Goal: Information Seeking & Learning: Check status

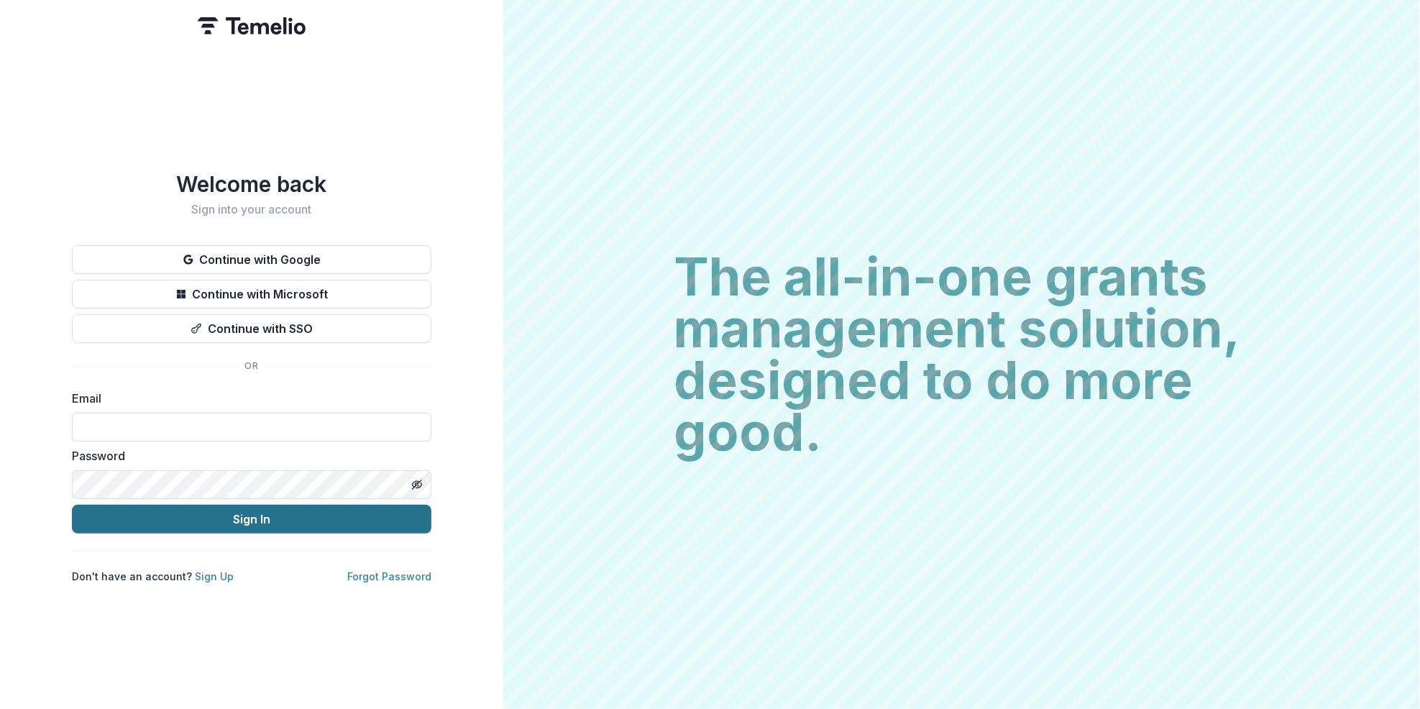
type input "**********"
click at [252, 509] on button "Sign In" at bounding box center [252, 519] width 360 height 29
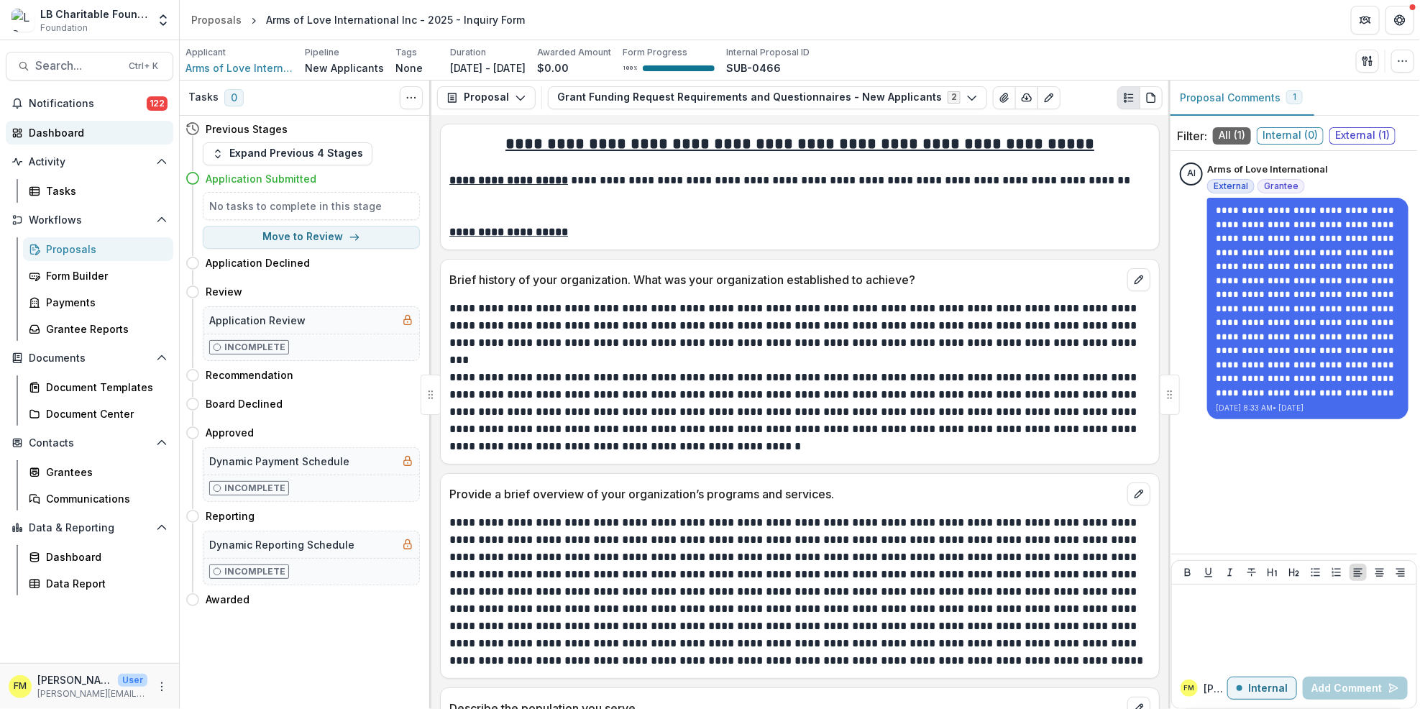
click at [116, 130] on div "Dashboard" at bounding box center [95, 132] width 133 height 15
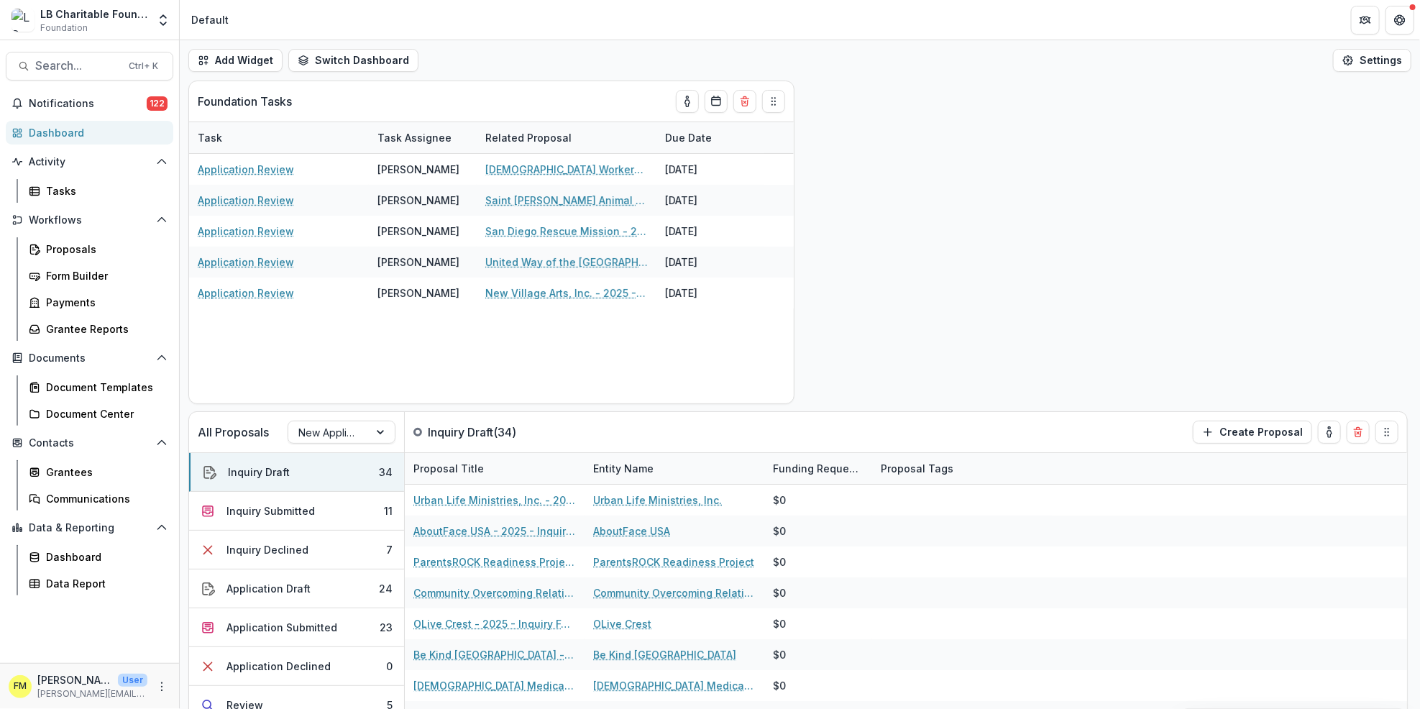
click at [137, 130] on div "Dashboard" at bounding box center [95, 132] width 133 height 15
click at [354, 473] on button "Inquiry Draft 34" at bounding box center [296, 472] width 215 height 39
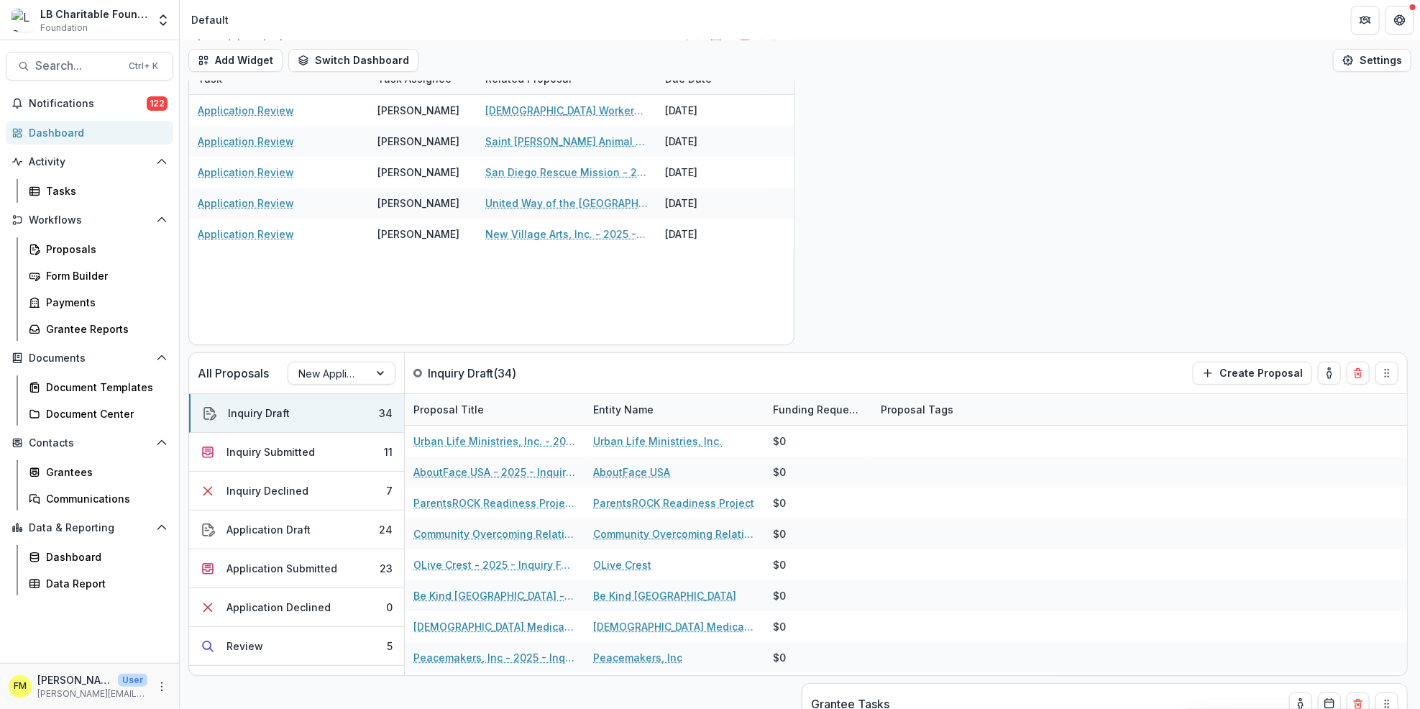
scroll to position [16, 0]
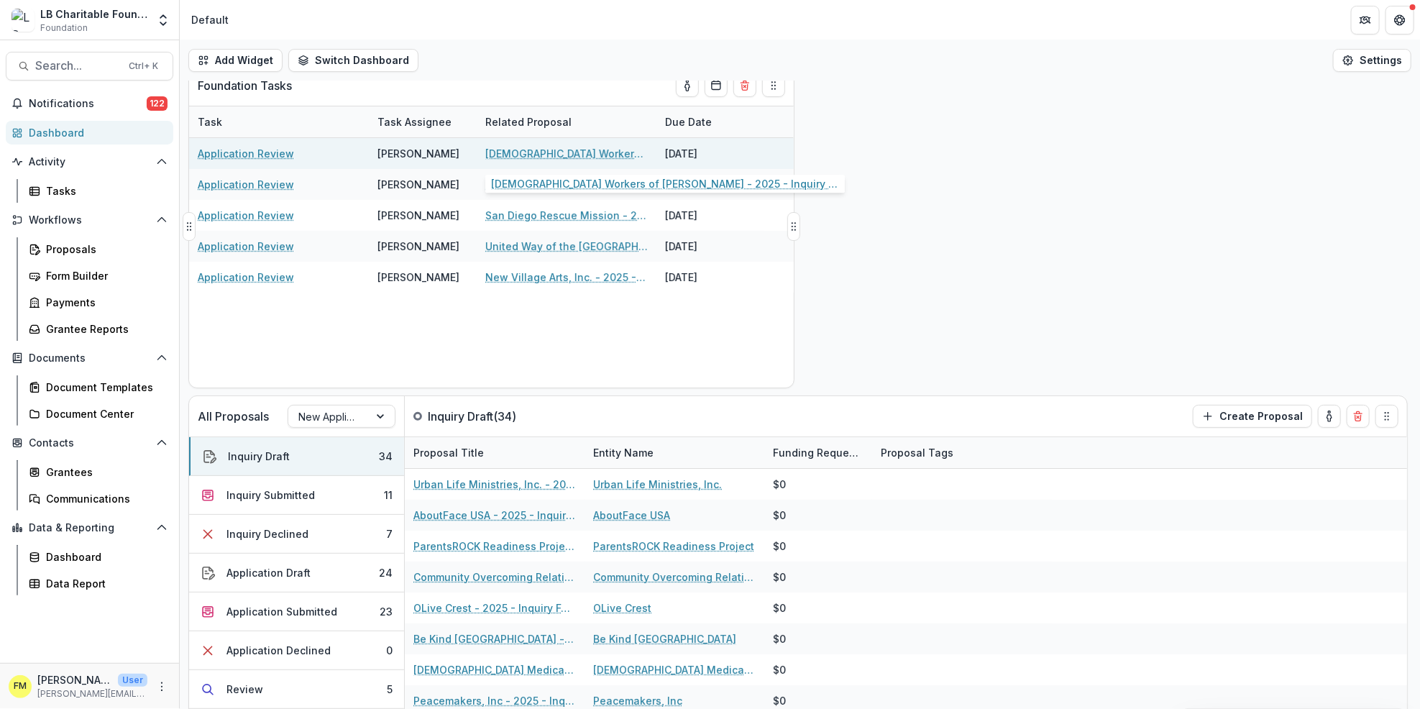
click at [557, 151] on link "[DEMOGRAPHIC_DATA] Workers of [PERSON_NAME] - 2025 - Inquiry Form" at bounding box center [566, 153] width 163 height 15
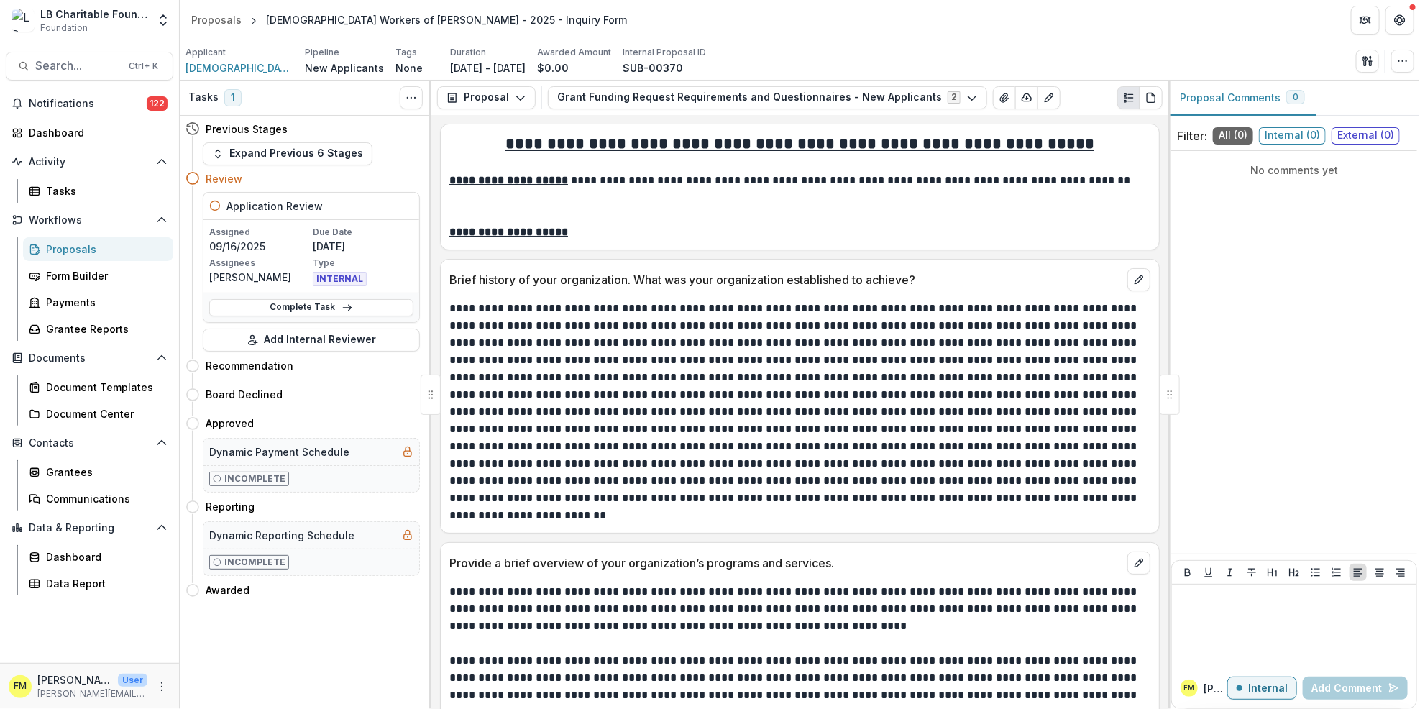
click at [959, 406] on p at bounding box center [798, 412] width 698 height 224
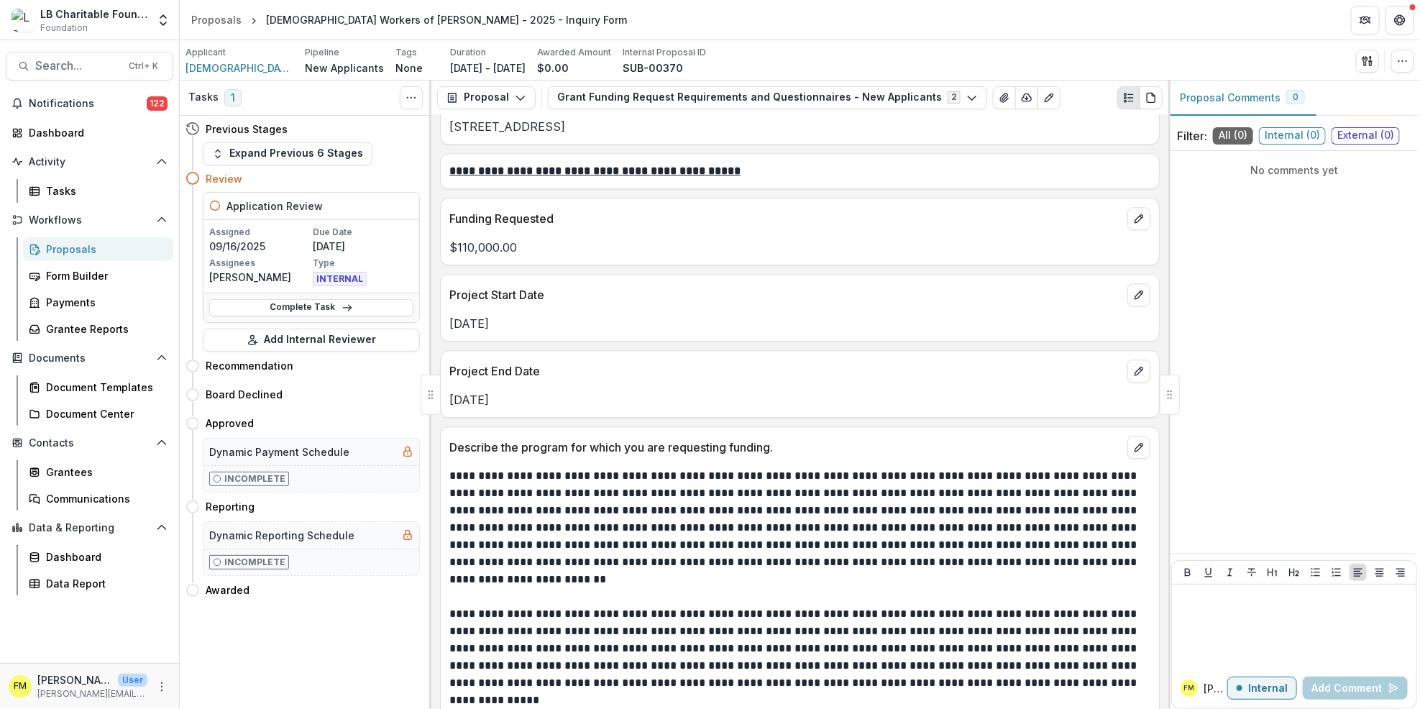
scroll to position [2084, 0]
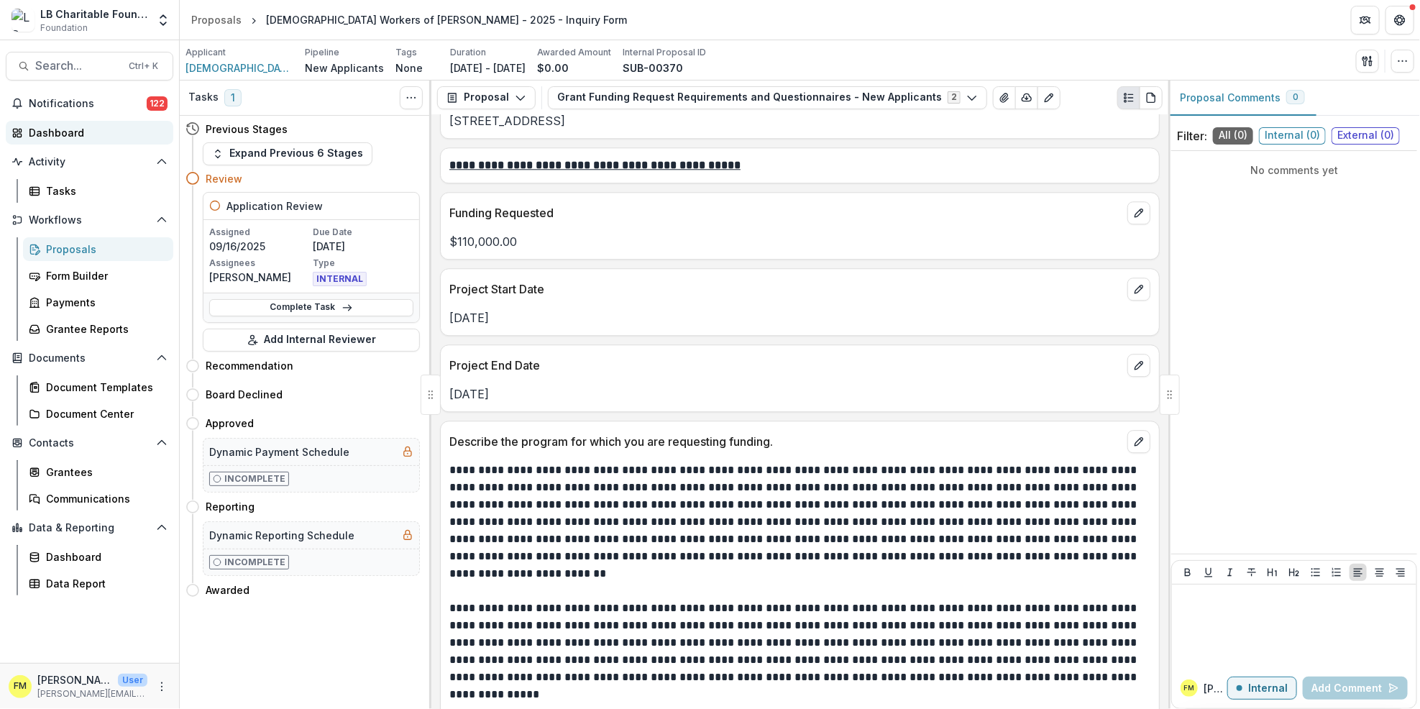
click at [127, 131] on div "Dashboard" at bounding box center [95, 132] width 133 height 15
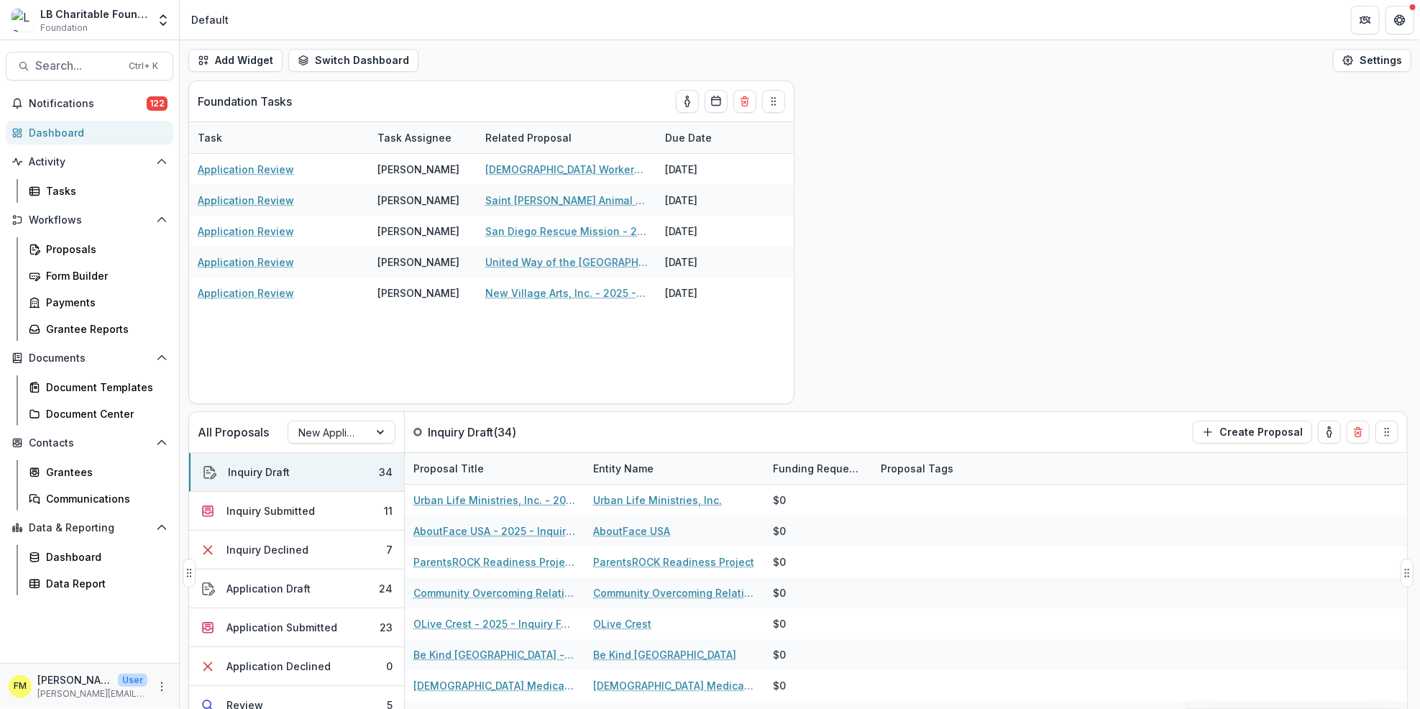
click at [884, 436] on div "All Proposals New Applicants Inquiry Draft ( 34 ) Create Proposal" at bounding box center [768, 432] width 1158 height 40
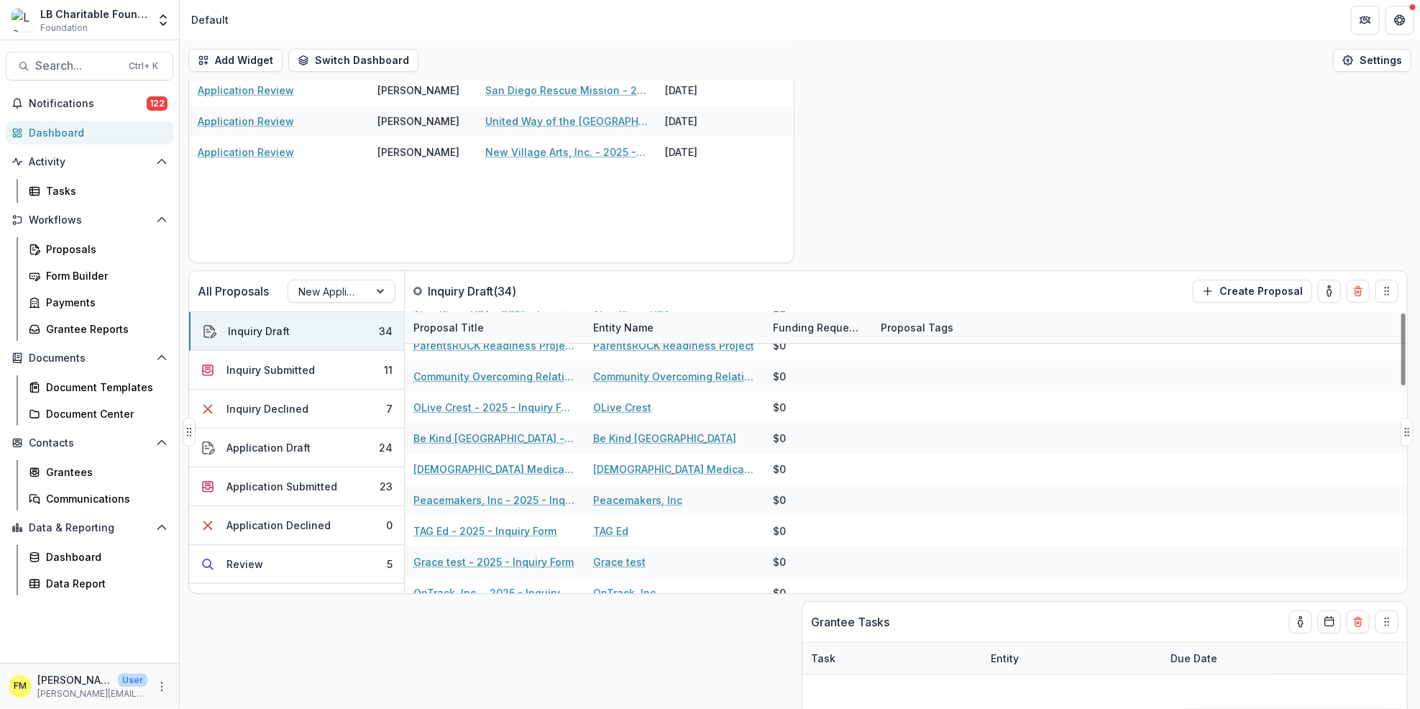
scroll to position [81, 0]
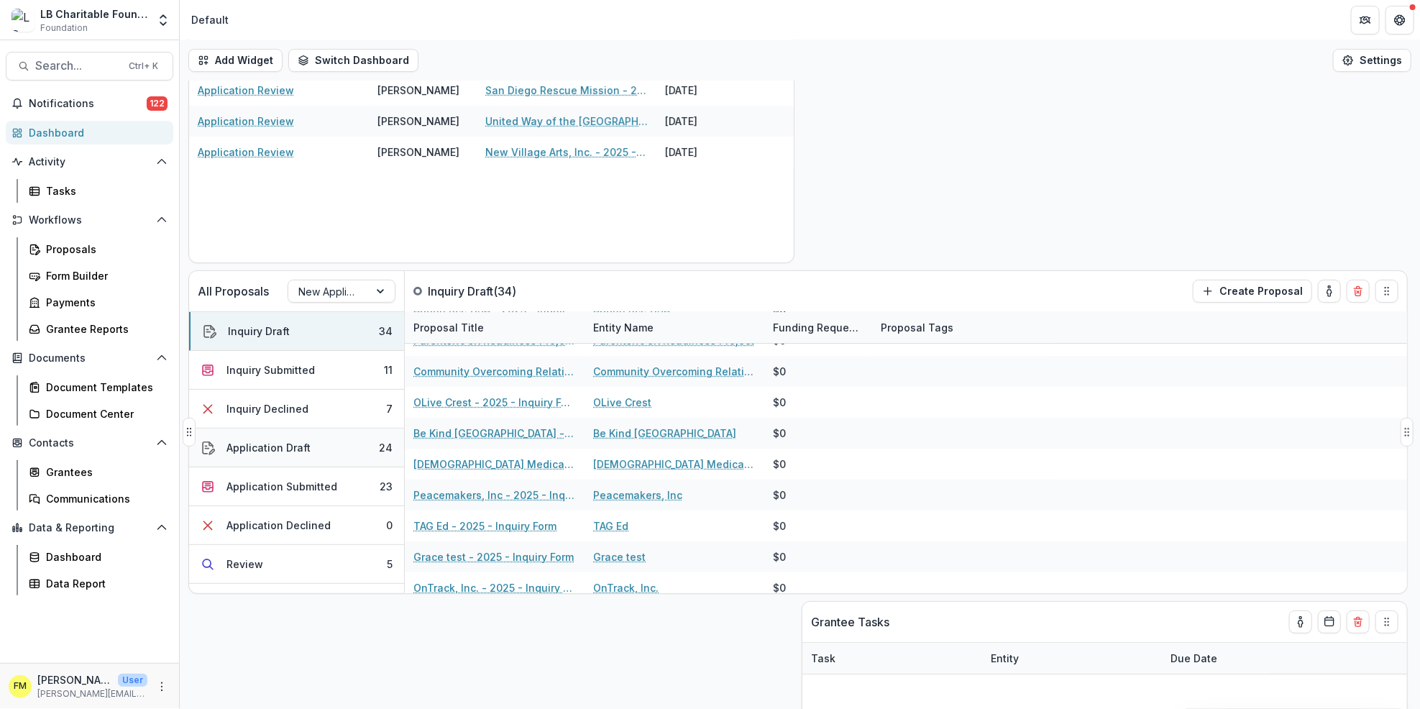
click at [339, 453] on button "Application Draft 24" at bounding box center [296, 448] width 215 height 39
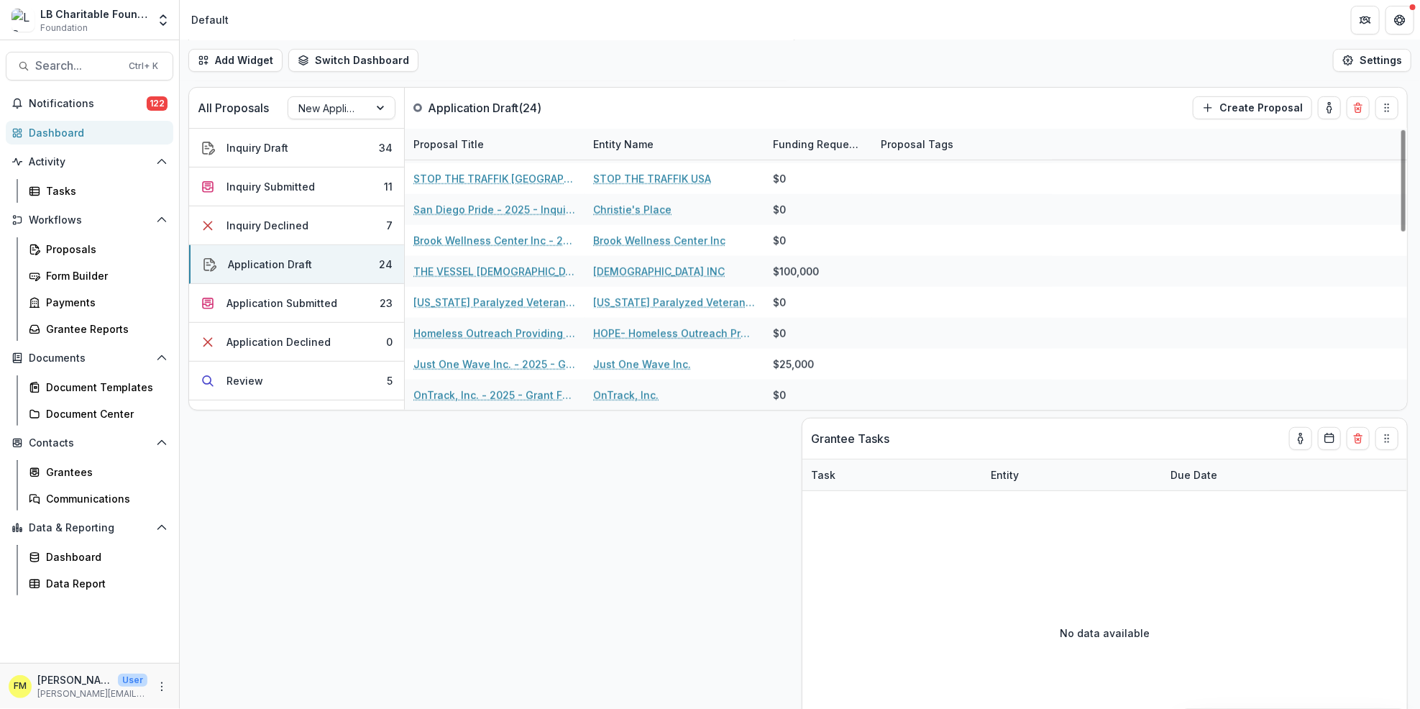
scroll to position [332, 0]
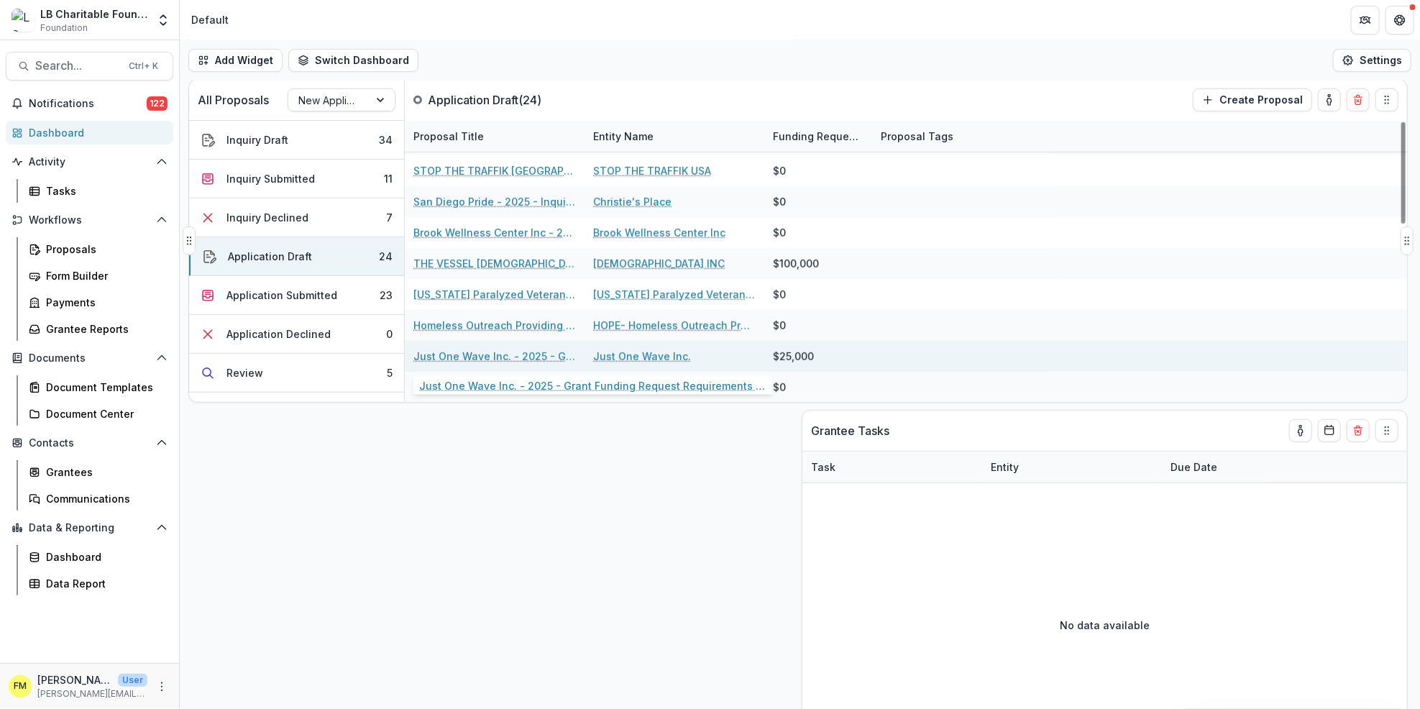
click at [501, 355] on link "Just One Wave Inc. - 2025 - Grant Funding Request Requirements and Questionnair…" at bounding box center [494, 356] width 163 height 15
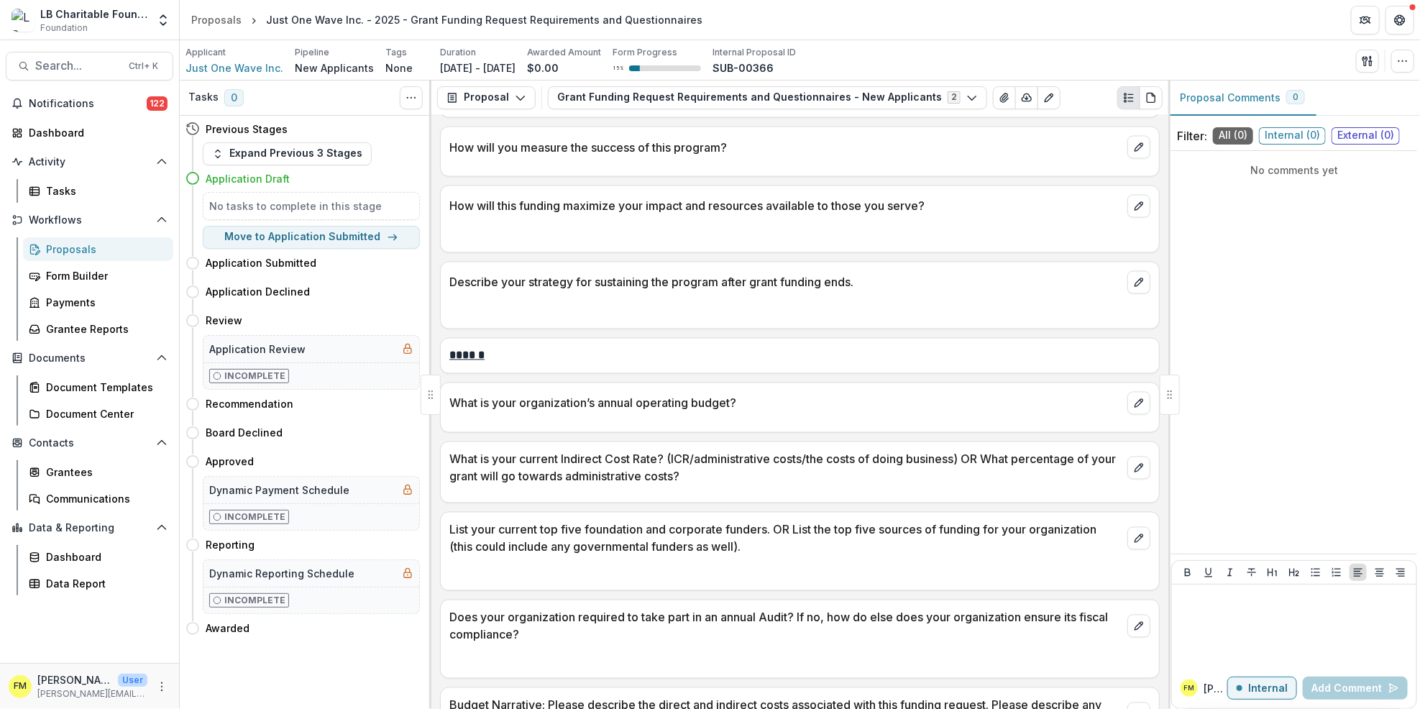
scroll to position [1438, 0]
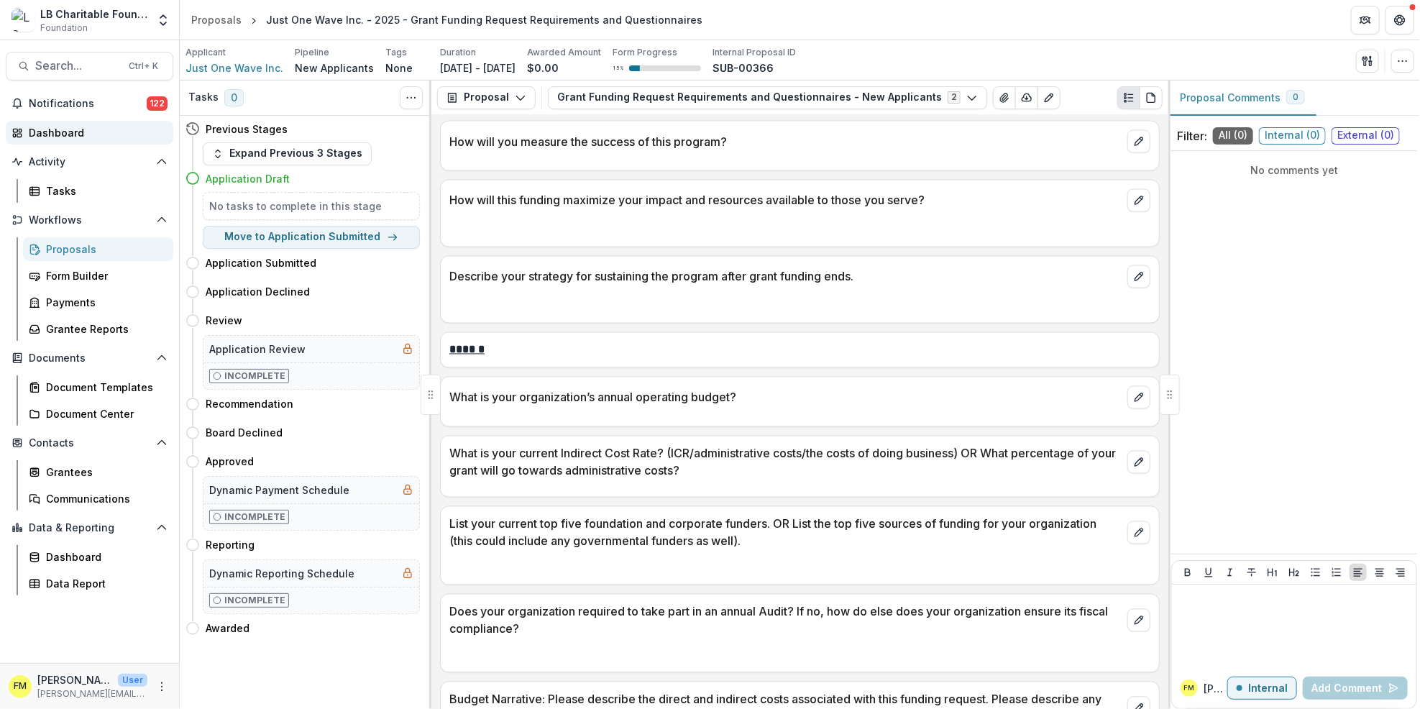
click at [102, 134] on div "Dashboard" at bounding box center [95, 132] width 133 height 15
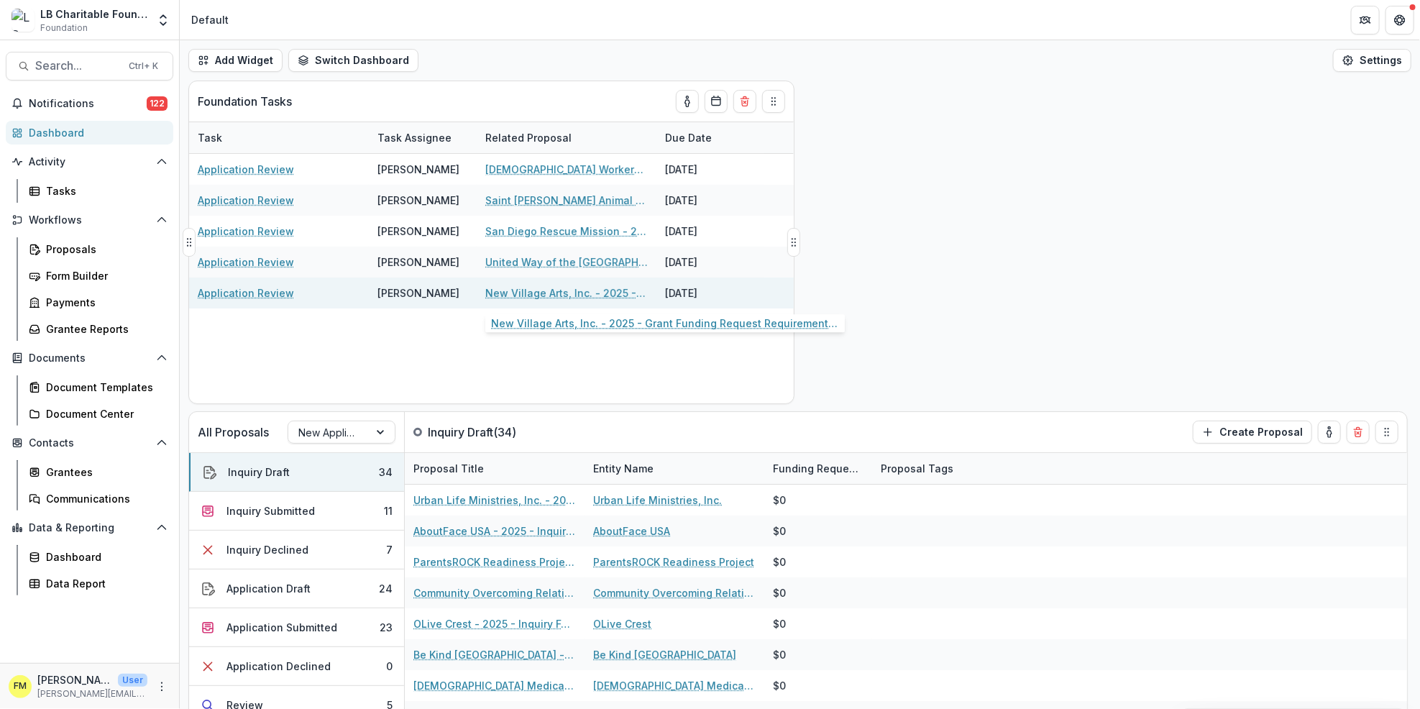
click at [554, 290] on link "New Village Arts, Inc. - 2025 - Grant Funding Request Requirements and Question…" at bounding box center [566, 292] width 163 height 15
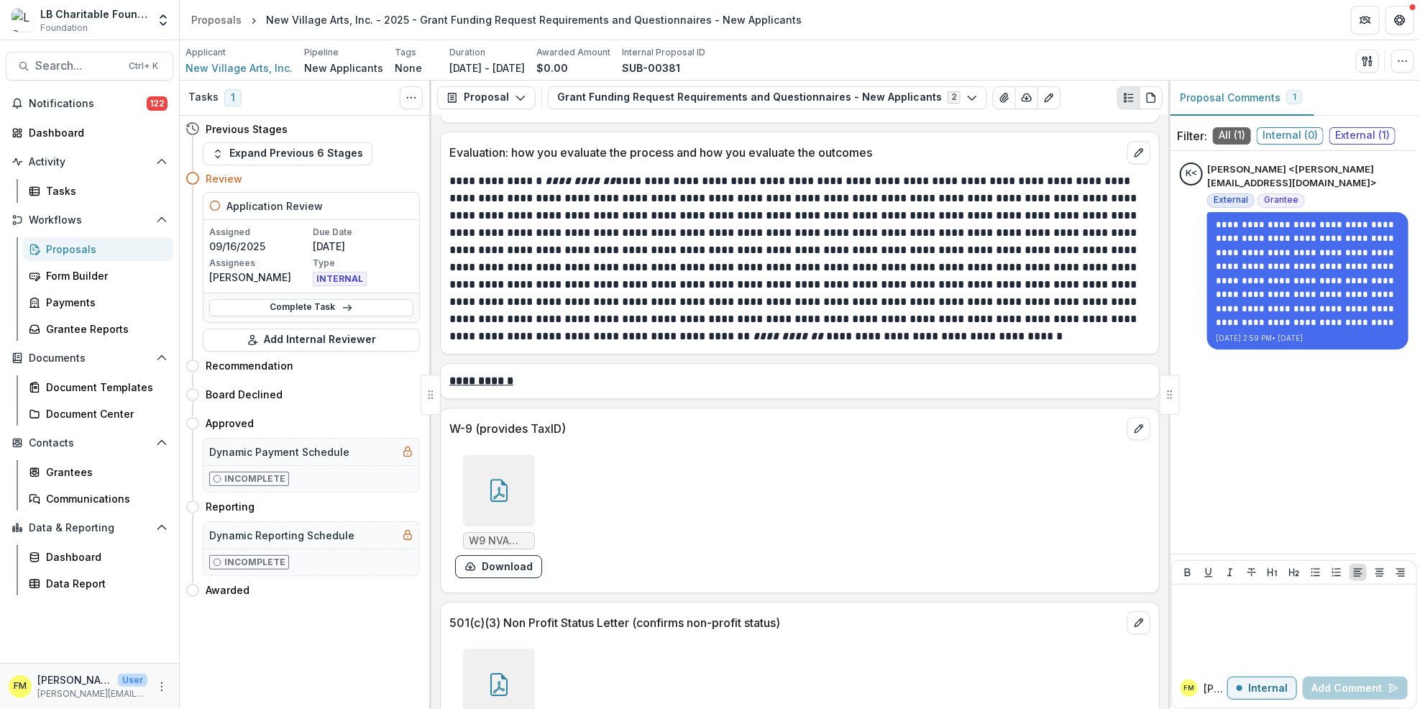
scroll to position [5369, 0]
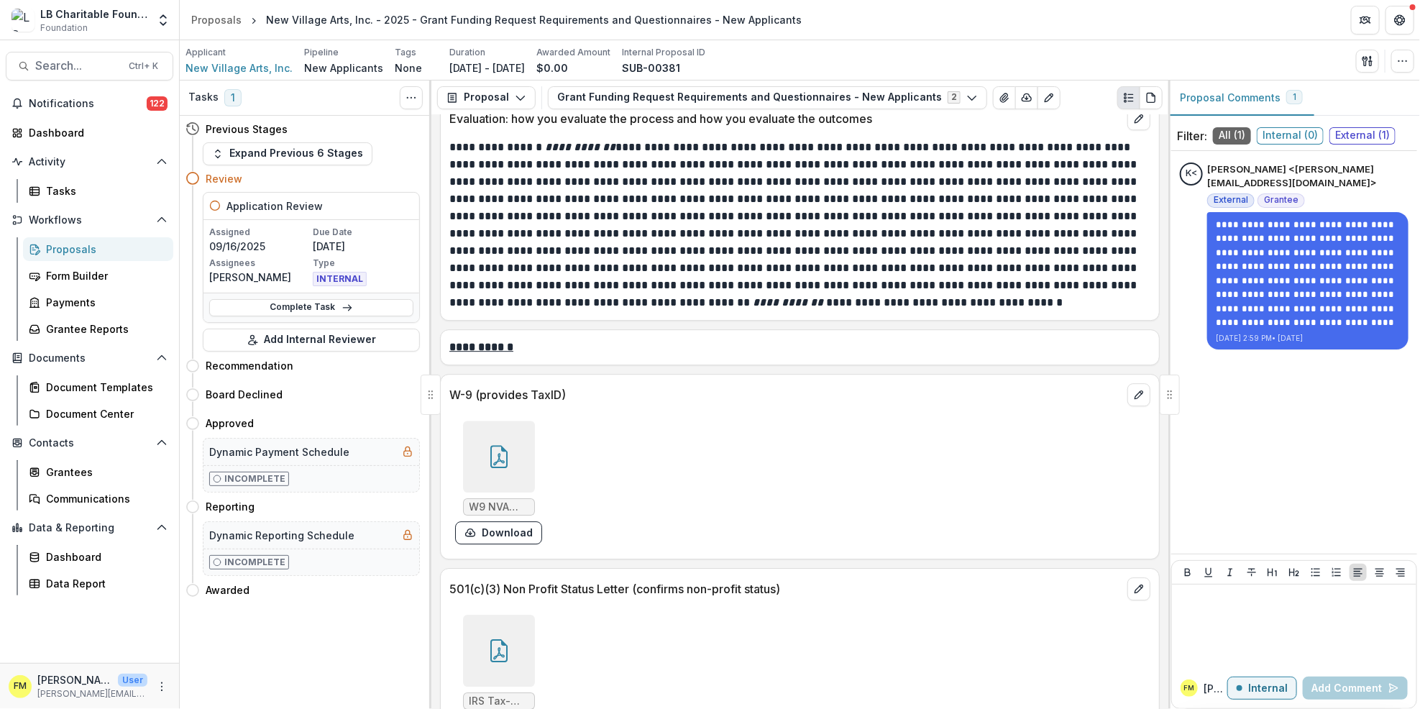
click at [523, 467] on div at bounding box center [499, 457] width 72 height 72
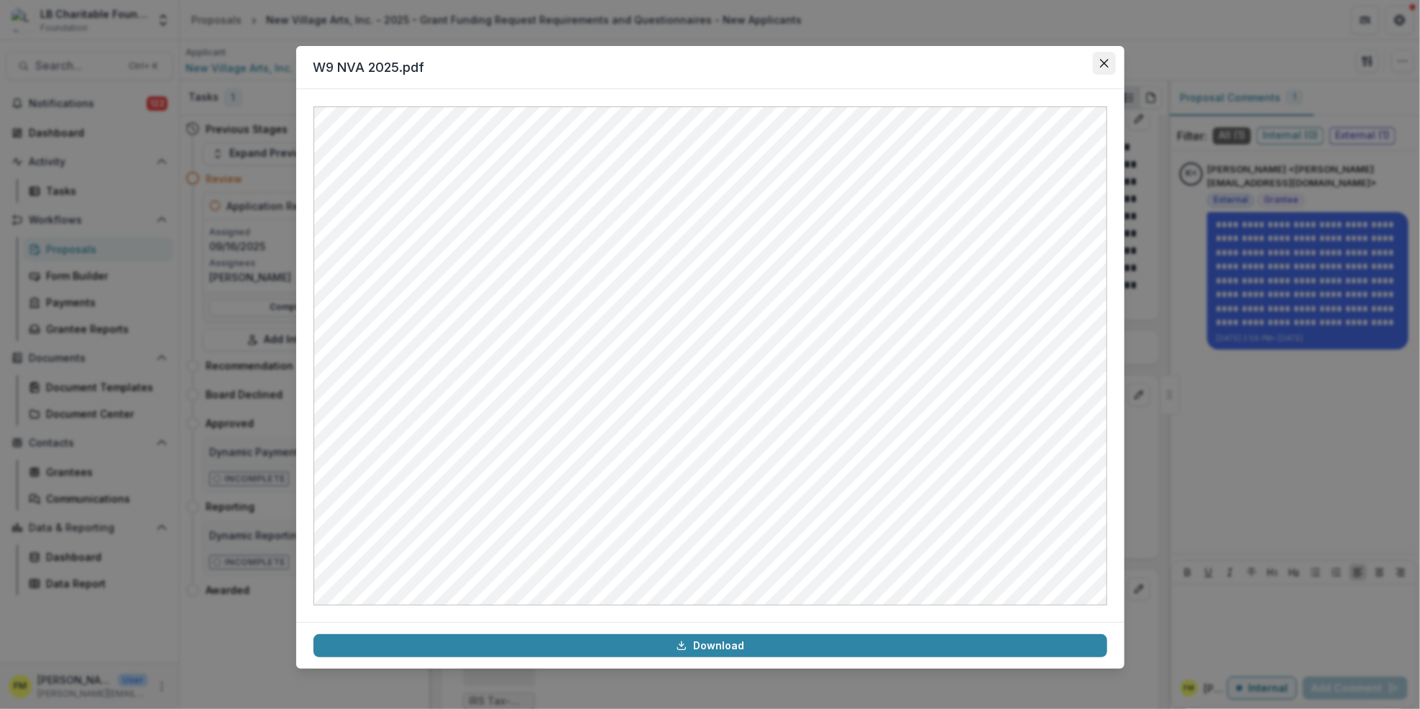
click at [1103, 55] on button "Close" at bounding box center [1104, 63] width 23 height 23
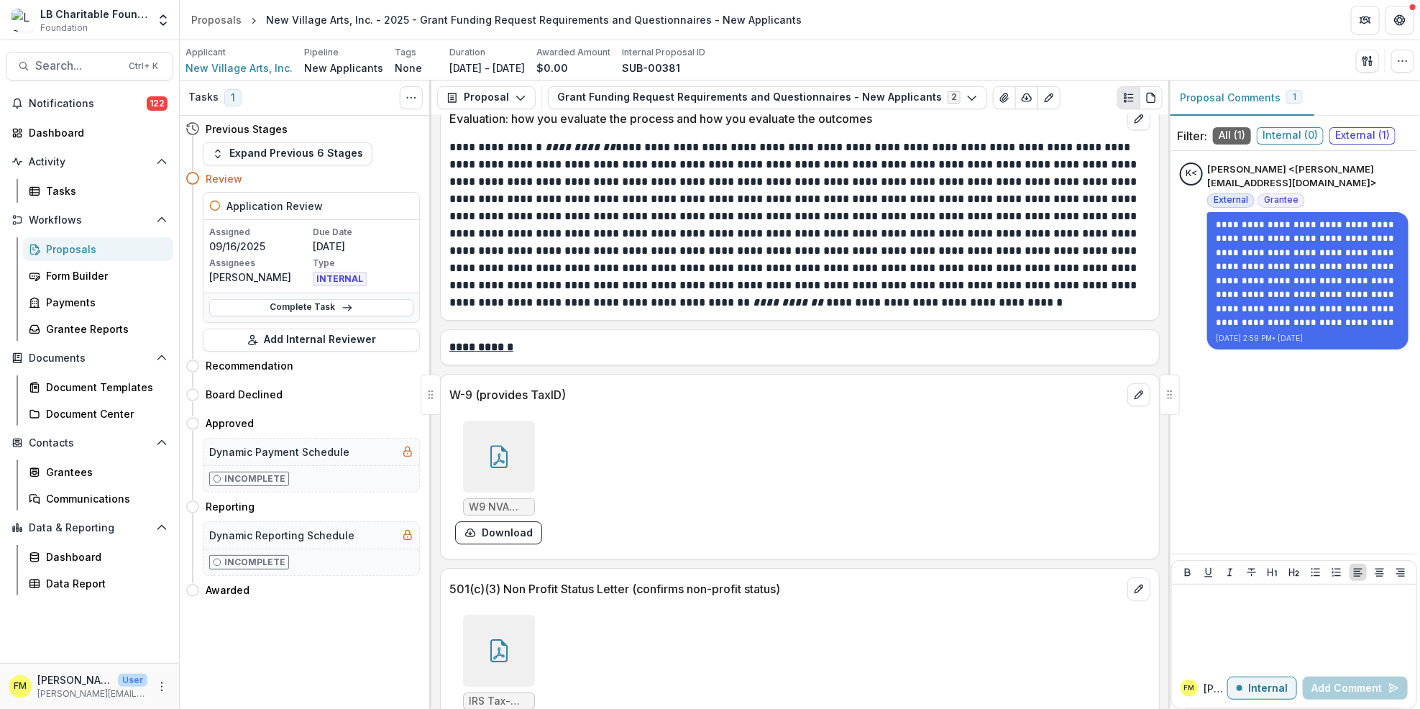
click at [505, 662] on icon at bounding box center [498, 650] width 17 height 23
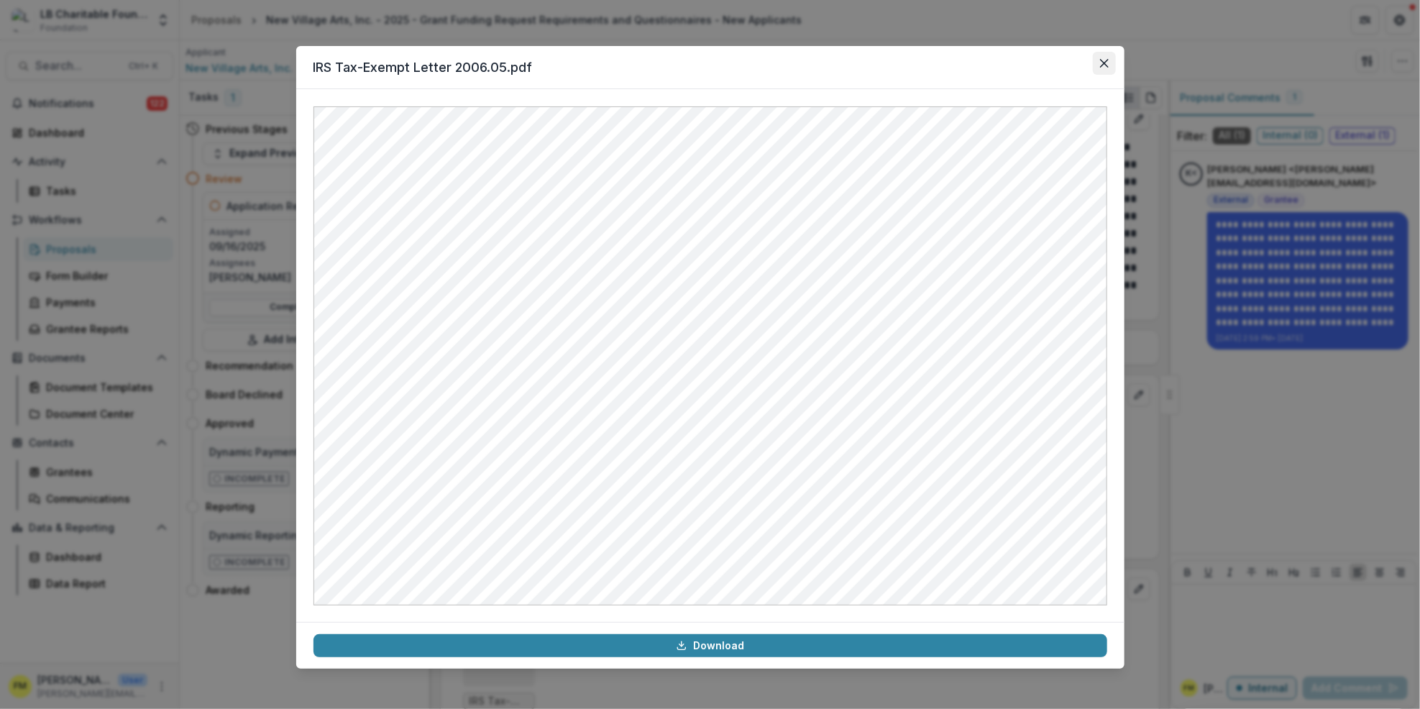
click at [1106, 56] on button "Close" at bounding box center [1104, 63] width 23 height 23
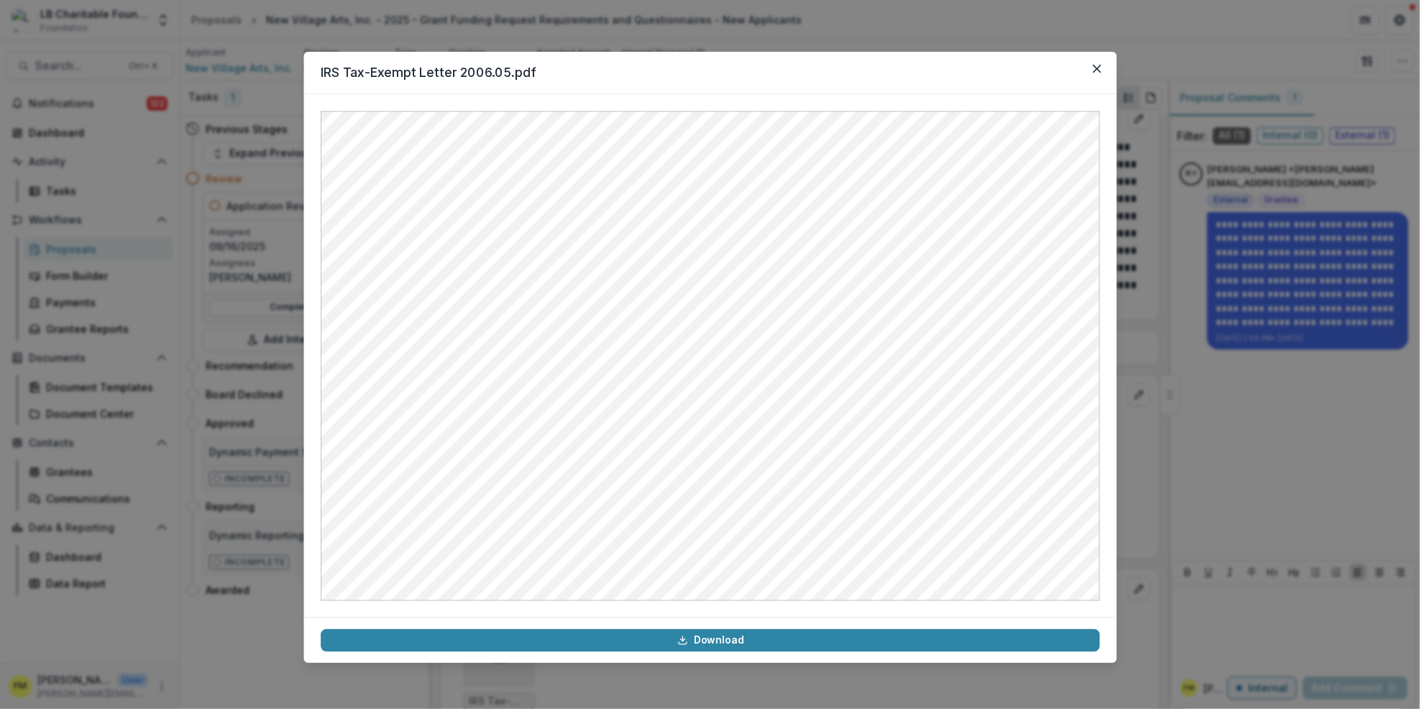
scroll to position [5402, 0]
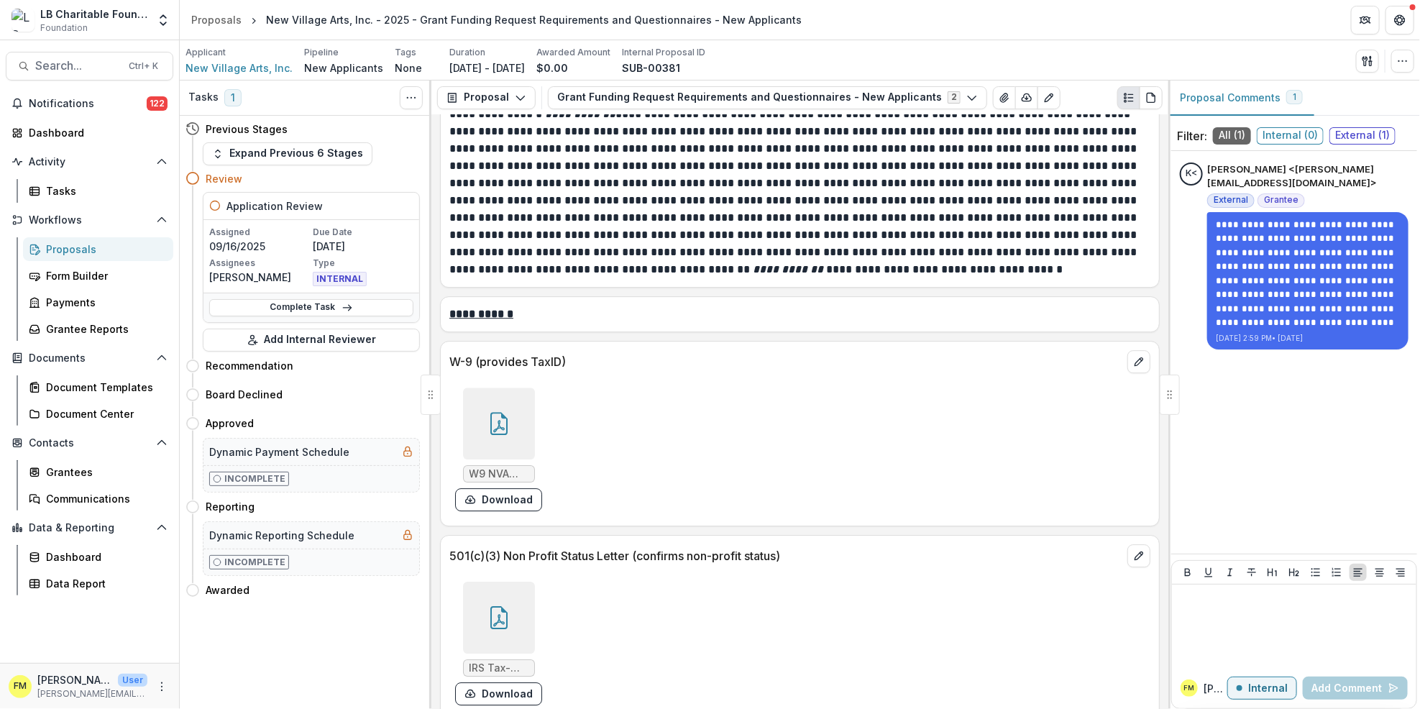
click at [92, 145] on div "Notifications 122 Dashboard Activity Tasks Workflows Proposals Form Builder Pay…" at bounding box center [89, 377] width 179 height 571
click at [101, 132] on div "Dashboard" at bounding box center [95, 132] width 133 height 15
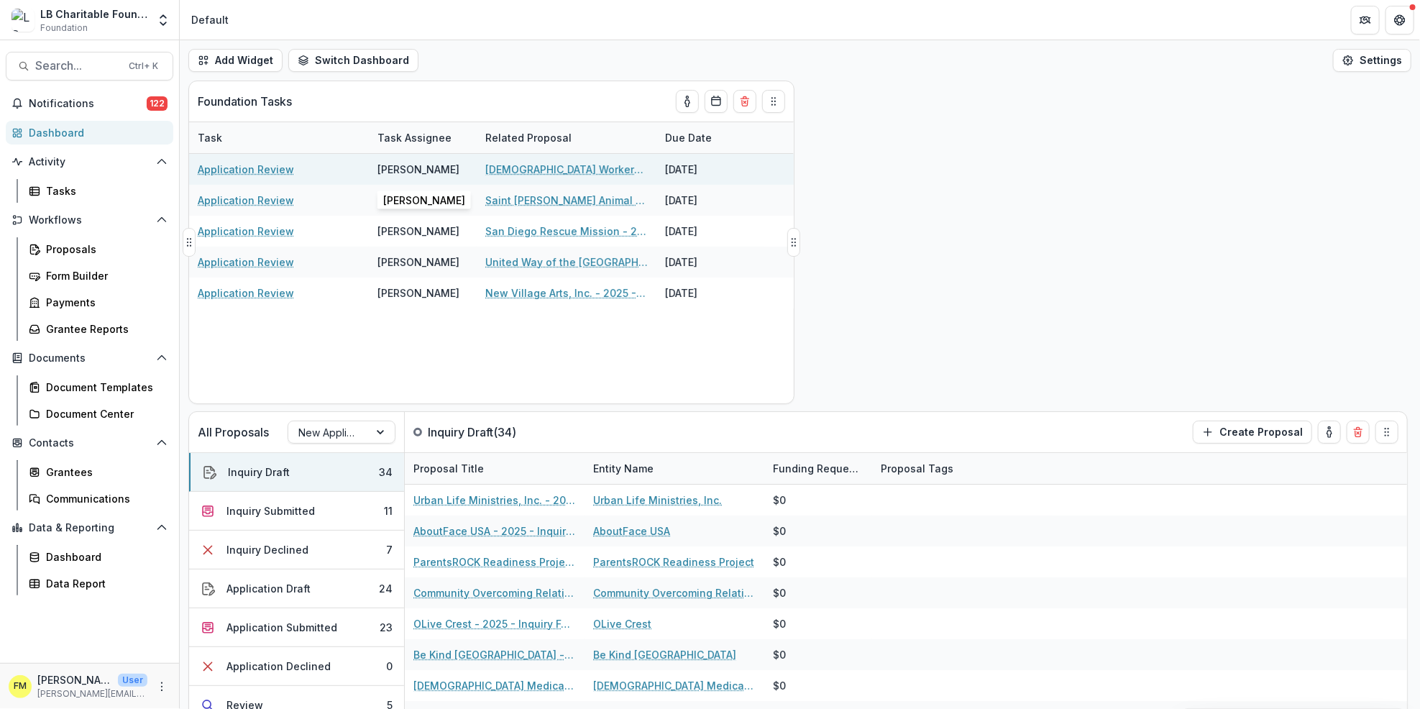
click at [424, 170] on div "[PERSON_NAME]" at bounding box center [419, 169] width 82 height 15
click at [530, 168] on link "[DEMOGRAPHIC_DATA] Workers of [PERSON_NAME] - 2025 - Inquiry Form" at bounding box center [566, 169] width 163 height 15
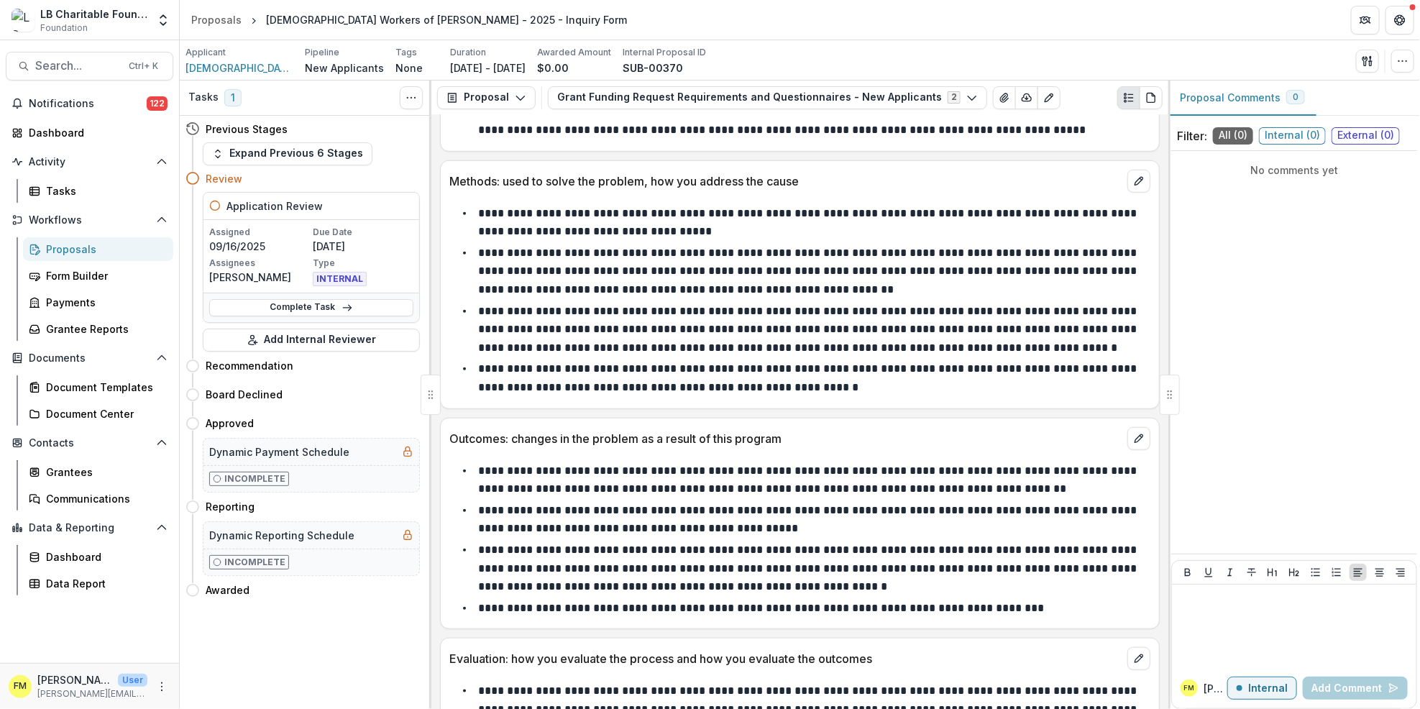
scroll to position [7095, 0]
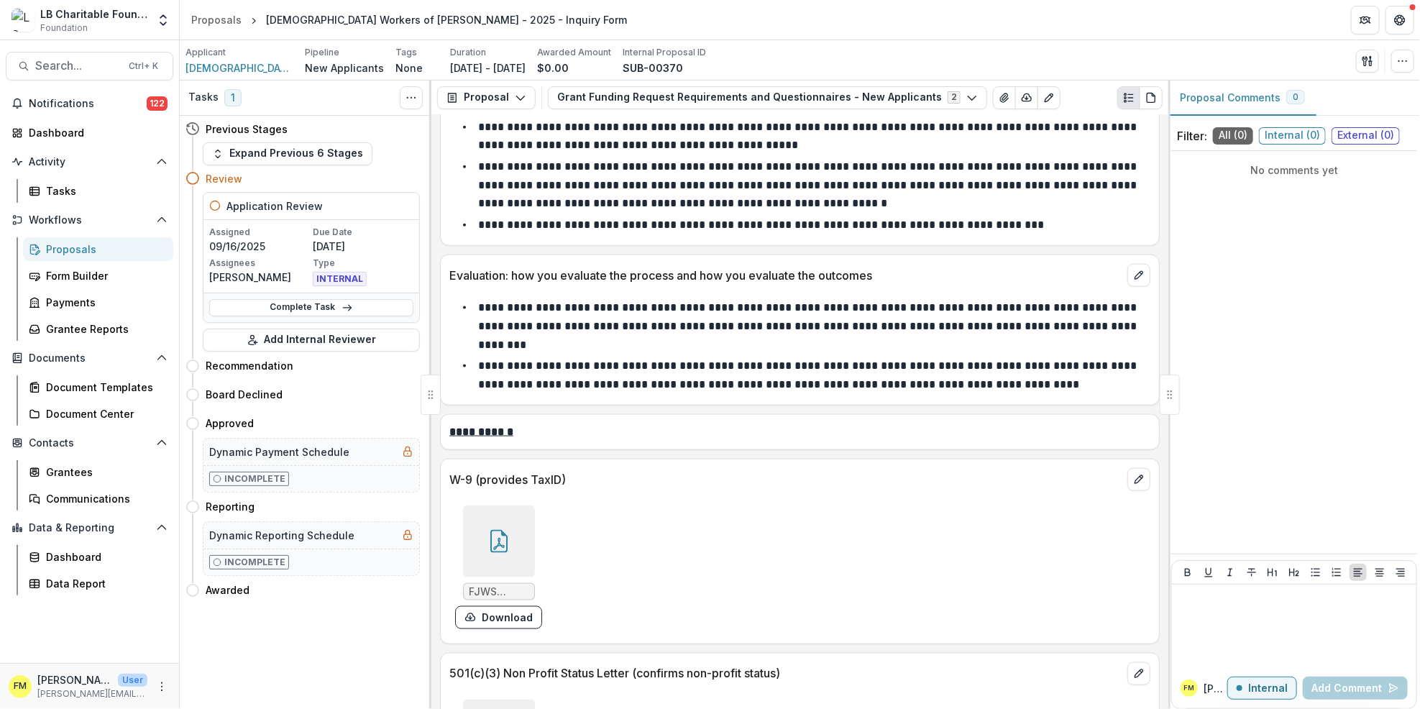
click at [503, 530] on icon at bounding box center [499, 541] width 23 height 23
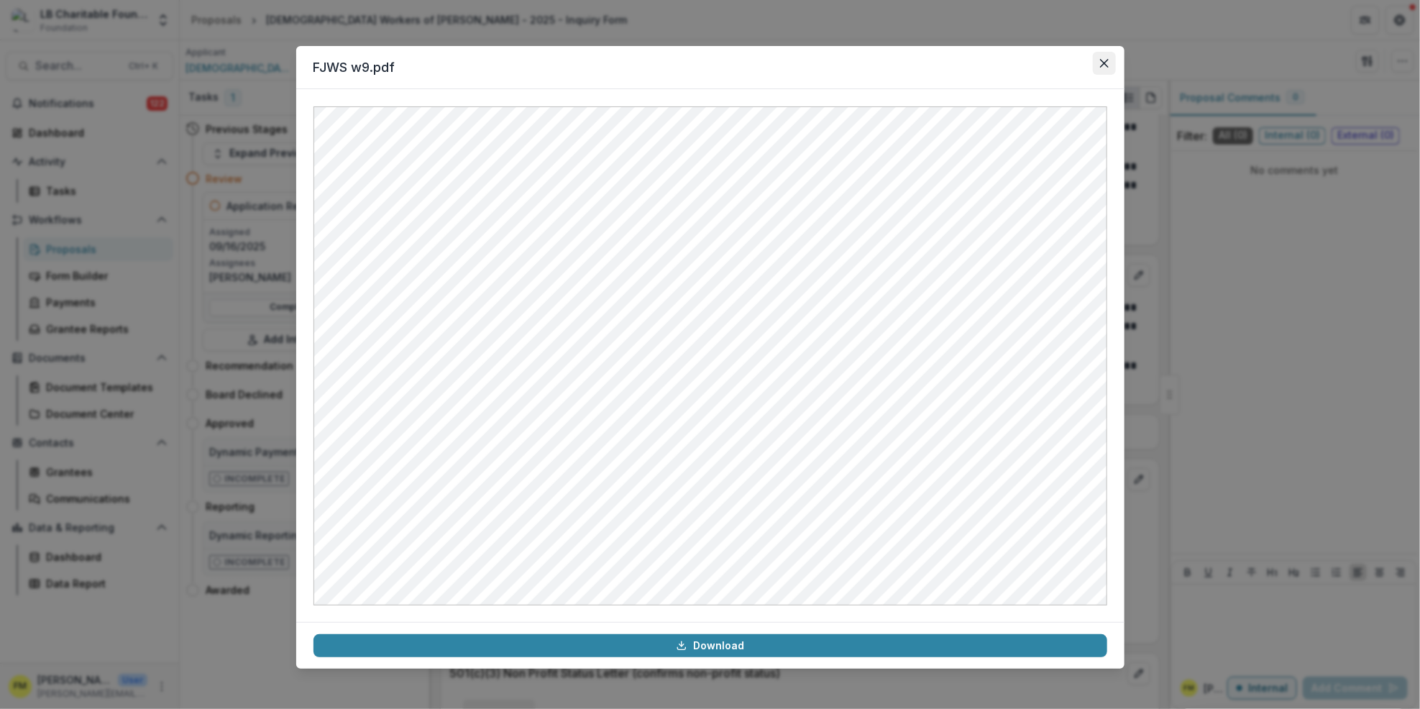
click at [1102, 60] on icon "Close" at bounding box center [1104, 63] width 9 height 9
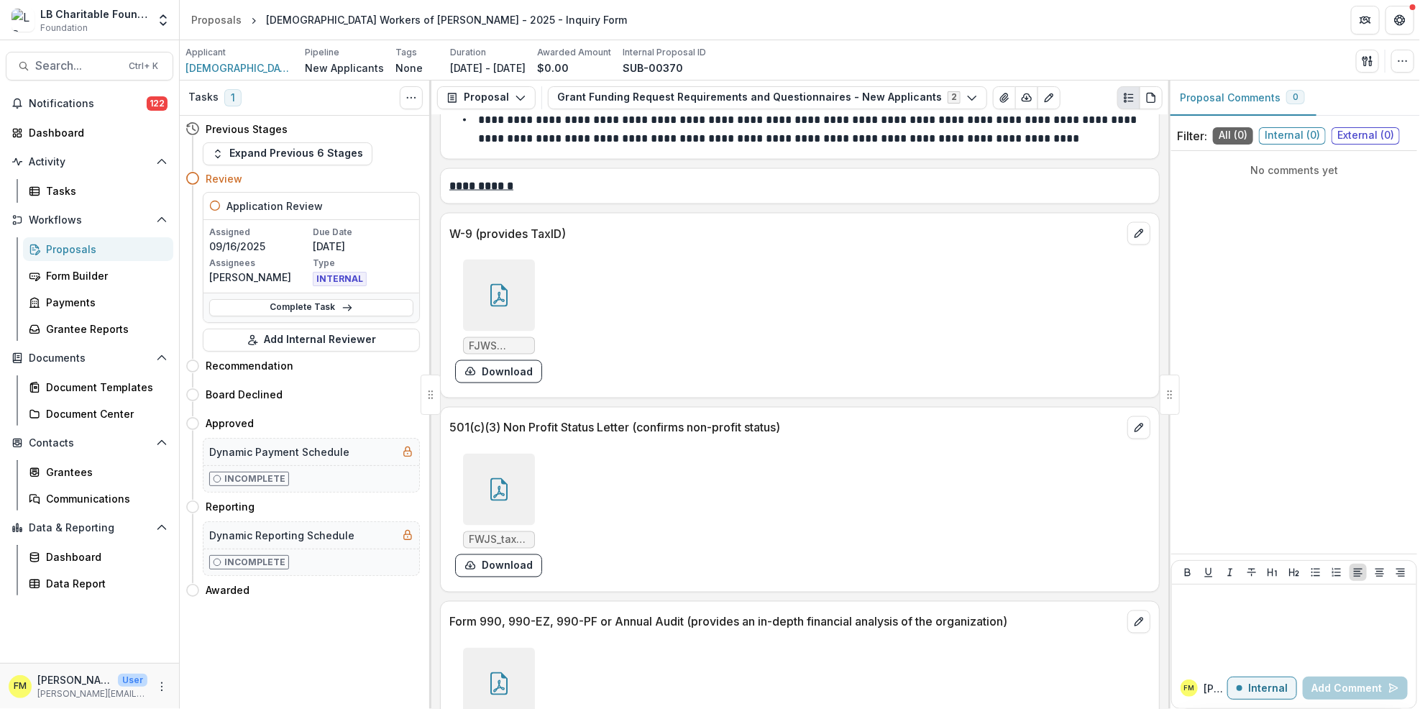
scroll to position [7574, 0]
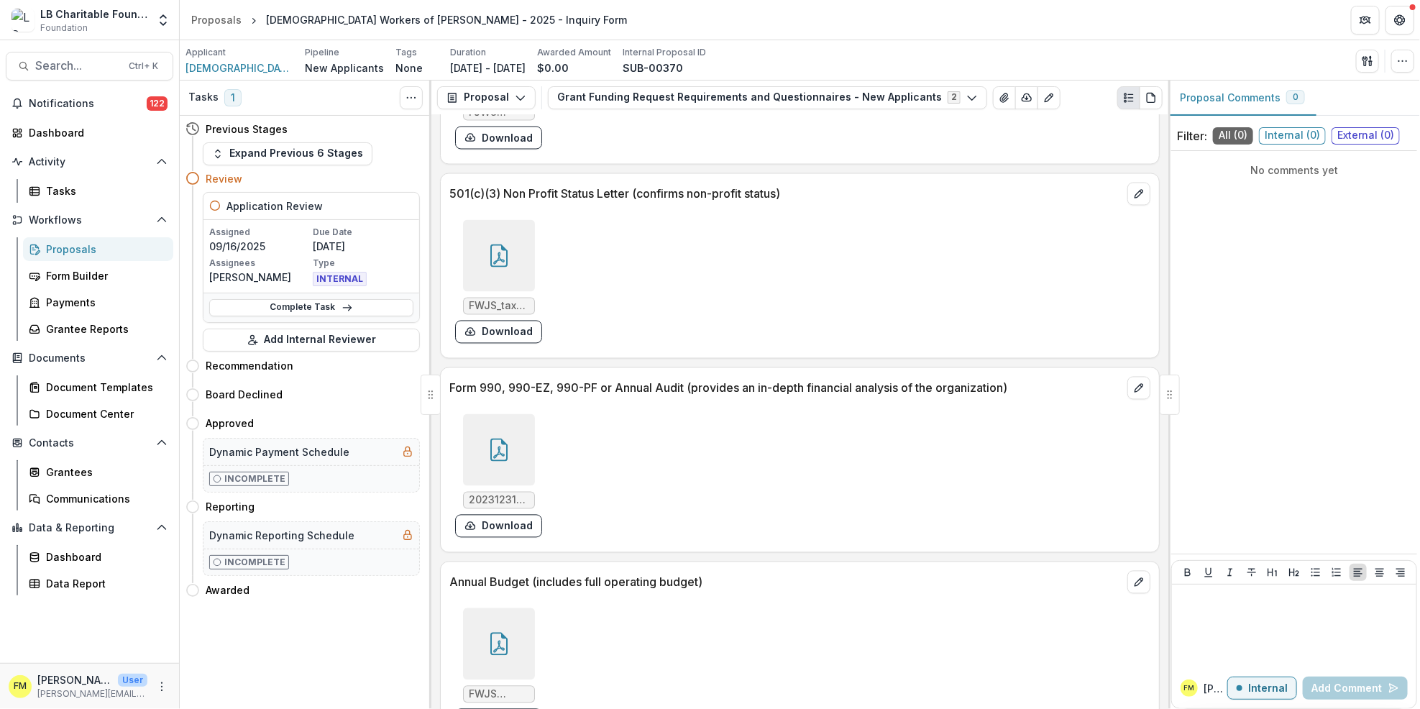
click at [495, 439] on icon at bounding box center [499, 450] width 23 height 23
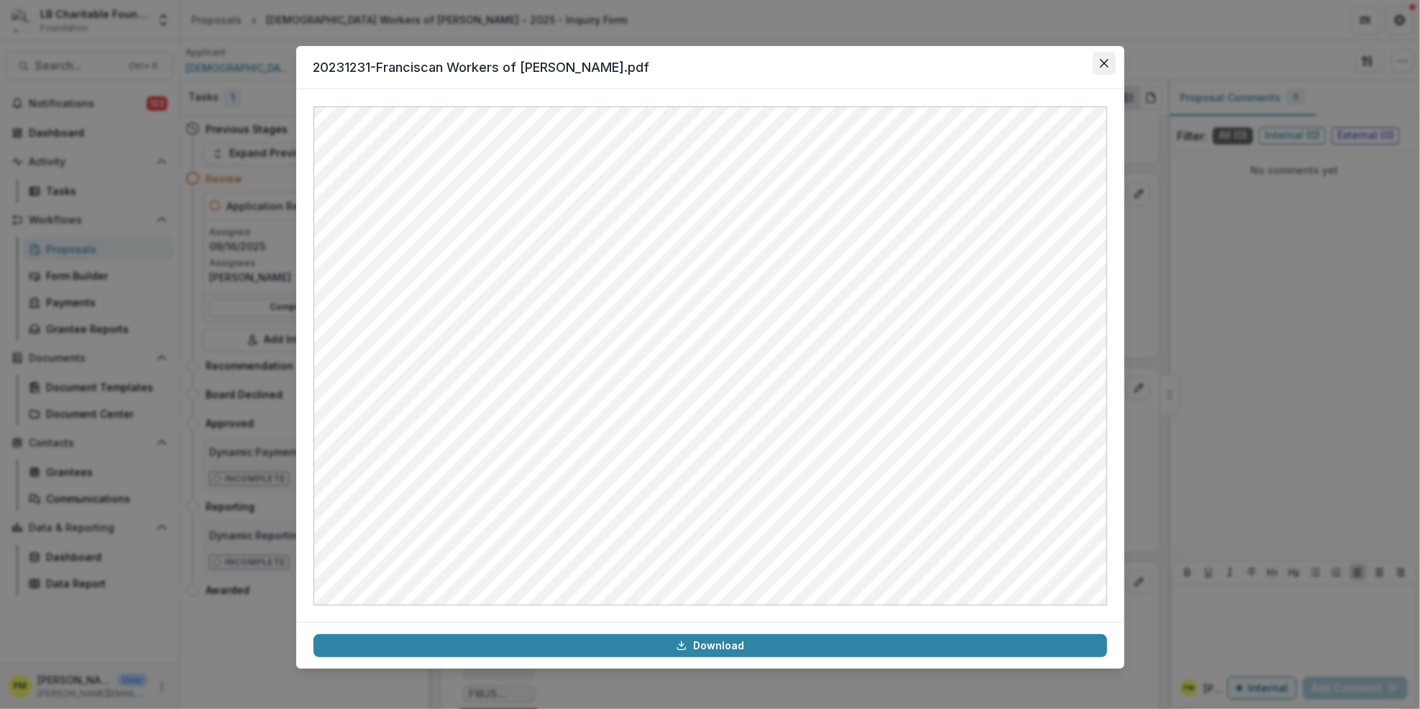
click at [1102, 59] on icon "Close" at bounding box center [1104, 63] width 9 height 9
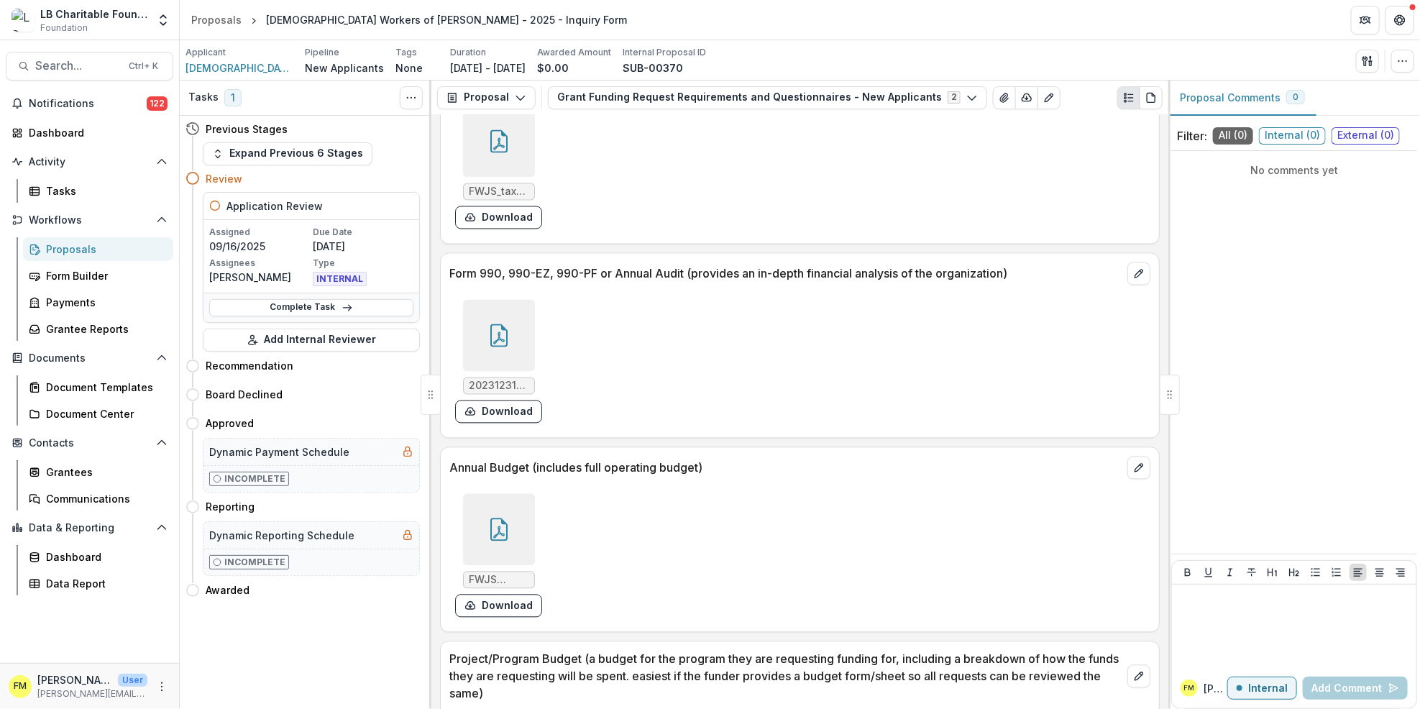
scroll to position [7811, 0]
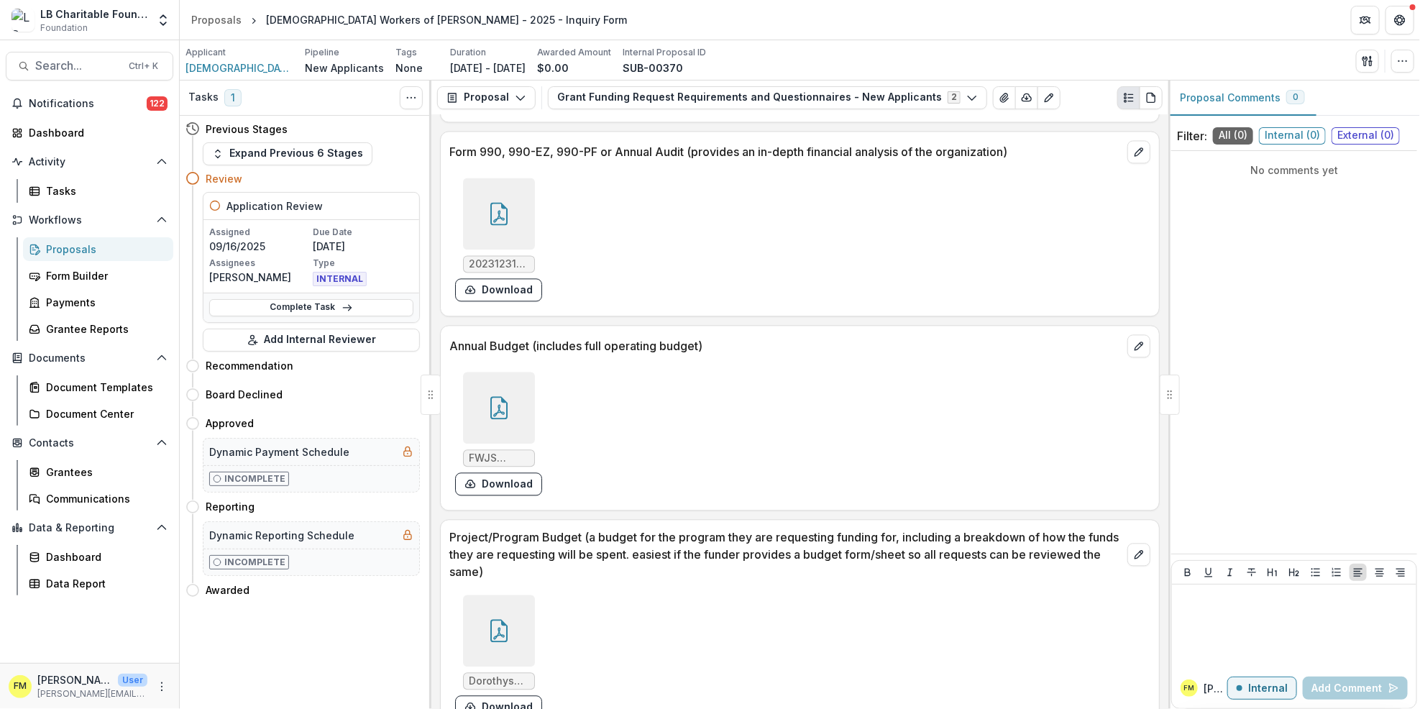
click at [499, 396] on icon at bounding box center [499, 407] width 23 height 23
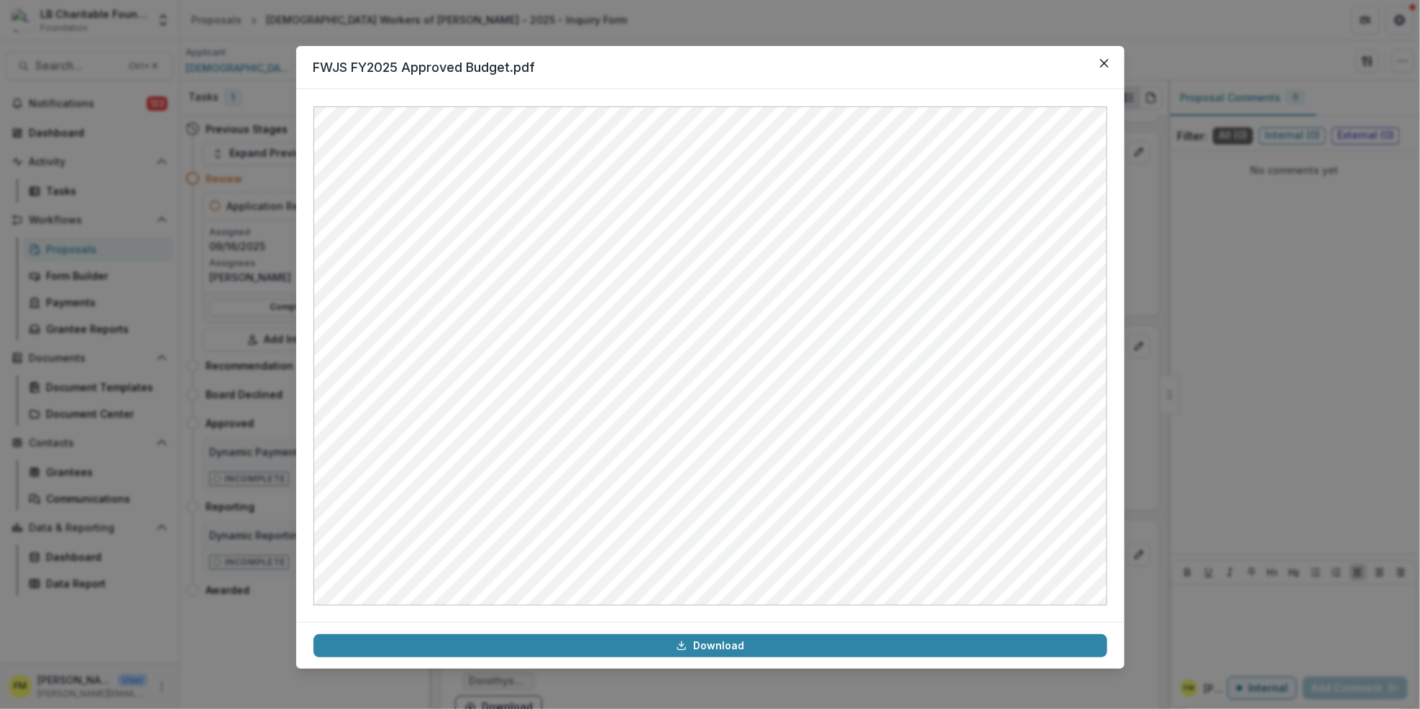
click at [1121, 372] on div at bounding box center [710, 355] width 828 height 533
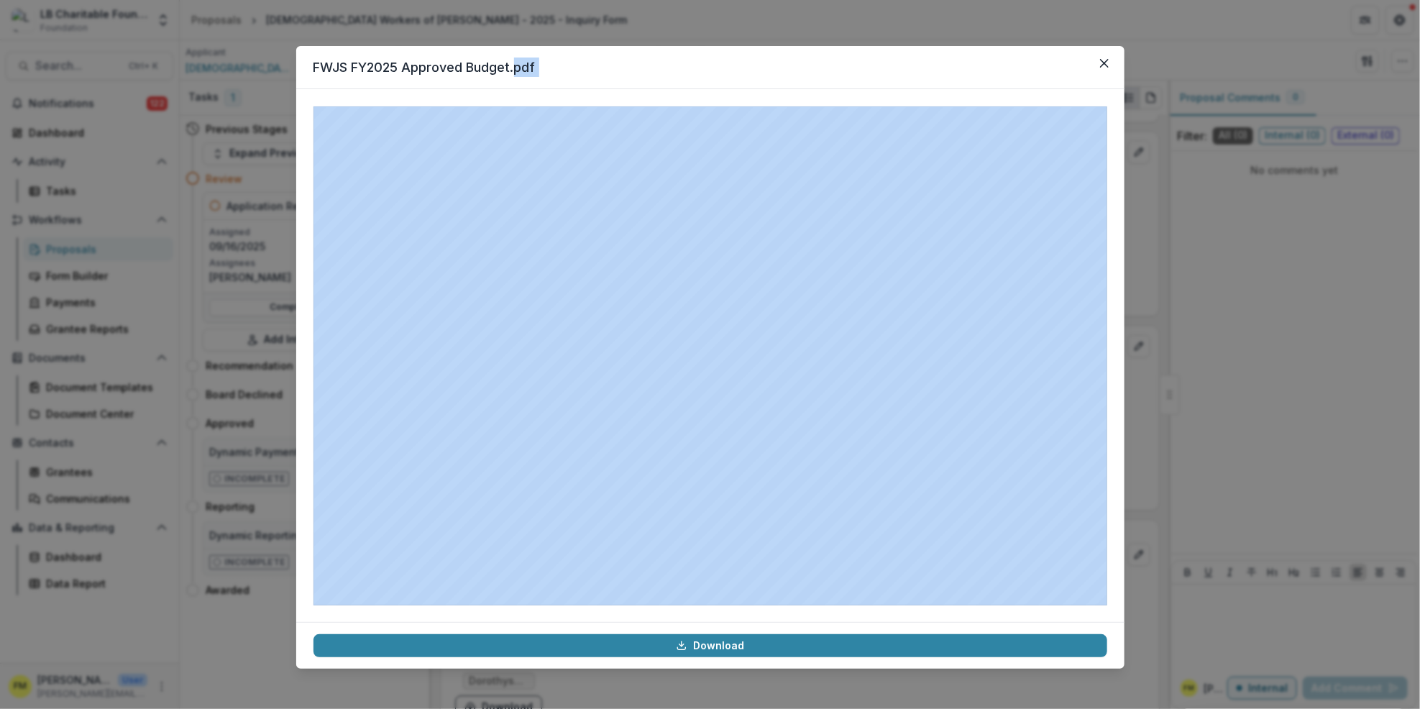
click at [1243, 348] on div "FWJS FY2025 Approved Budget.pdf Download" at bounding box center [710, 354] width 1420 height 709
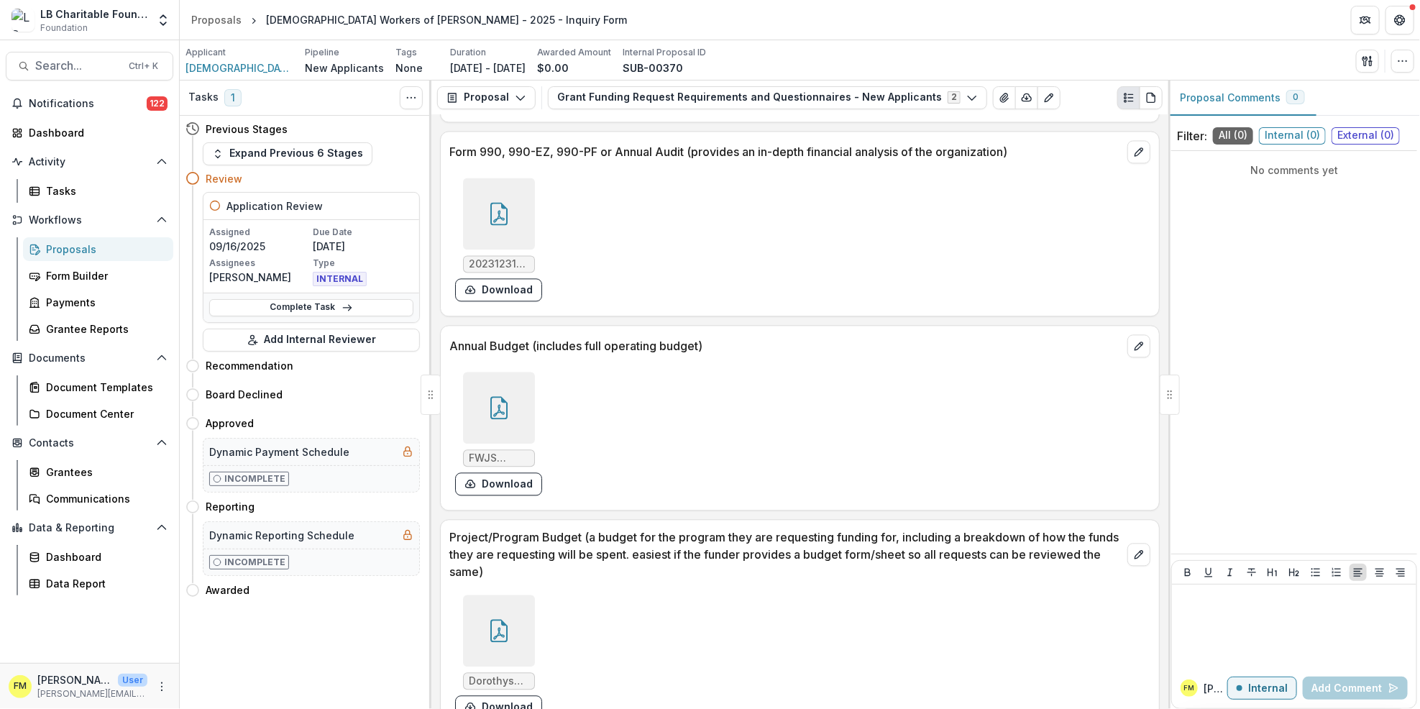
click at [506, 623] on div at bounding box center [499, 631] width 72 height 72
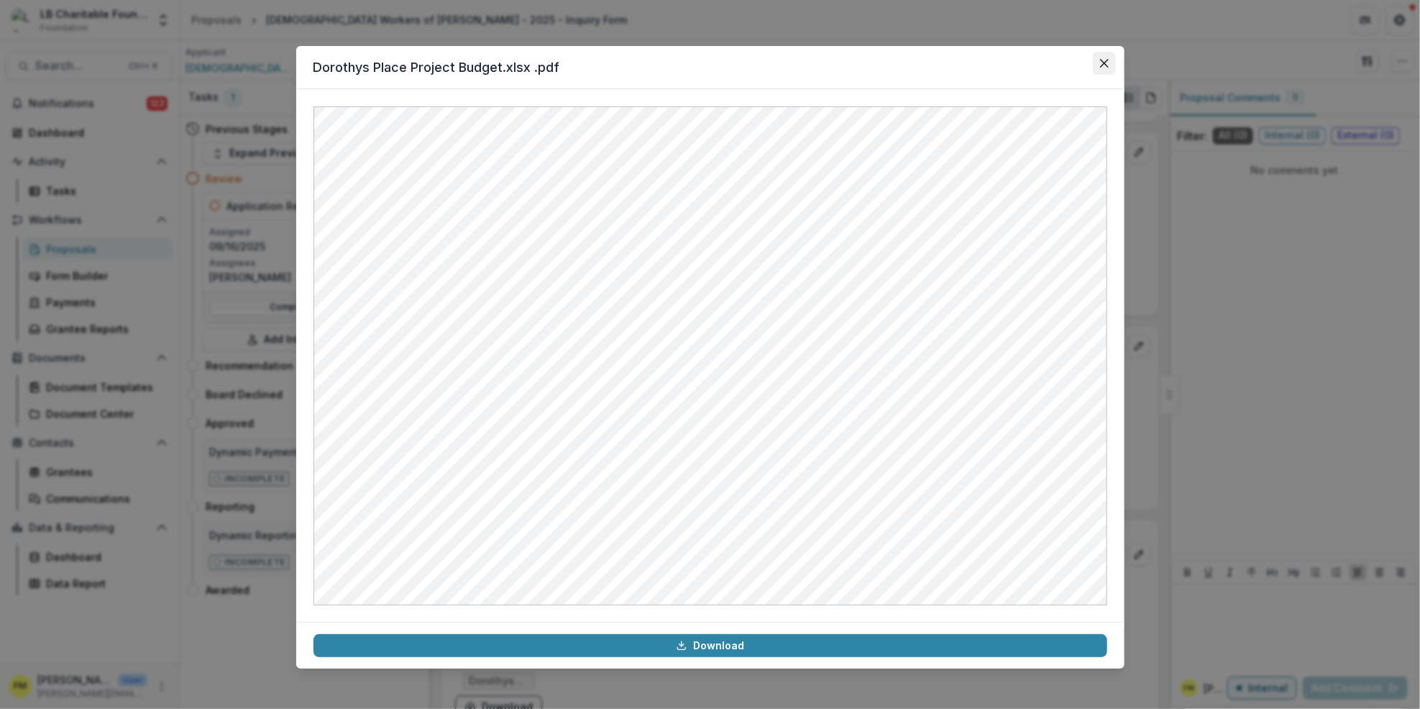
click at [1103, 67] on icon "Close" at bounding box center [1104, 63] width 9 height 9
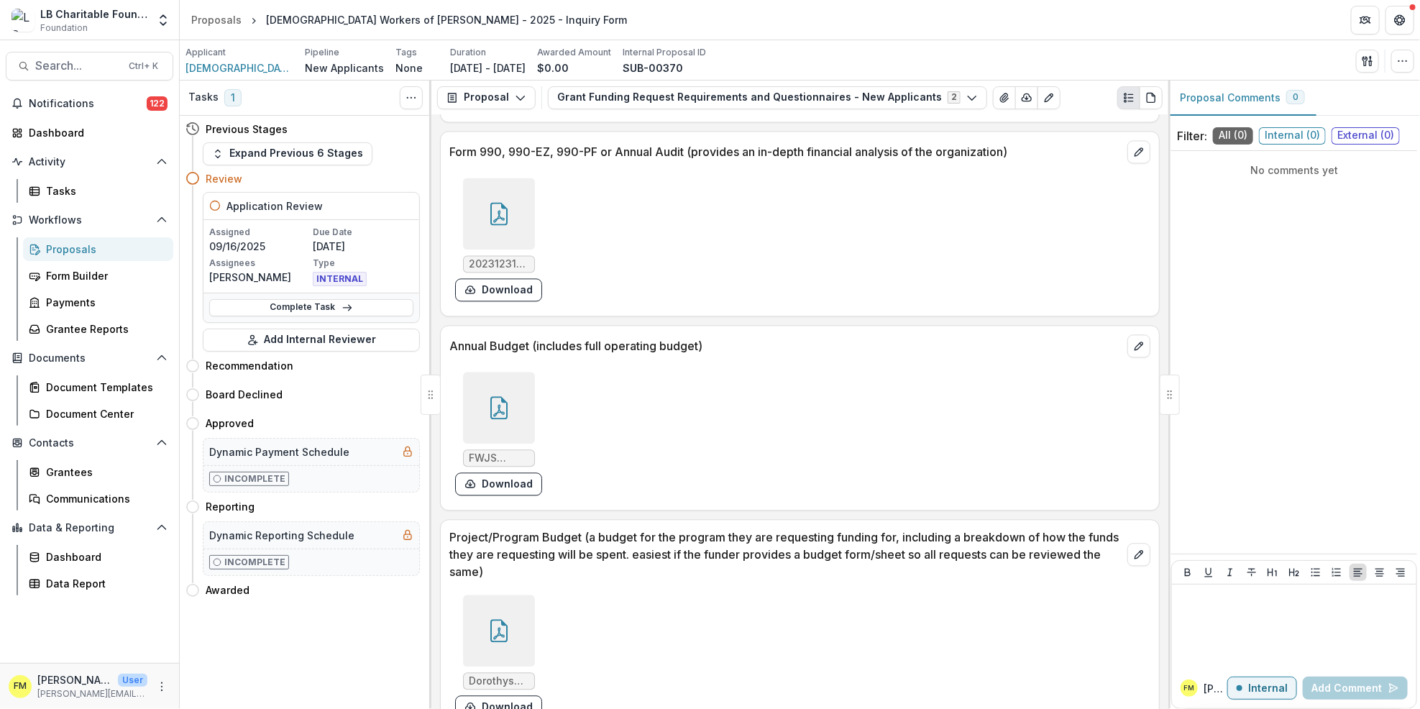
click at [501, 619] on icon at bounding box center [498, 630] width 17 height 23
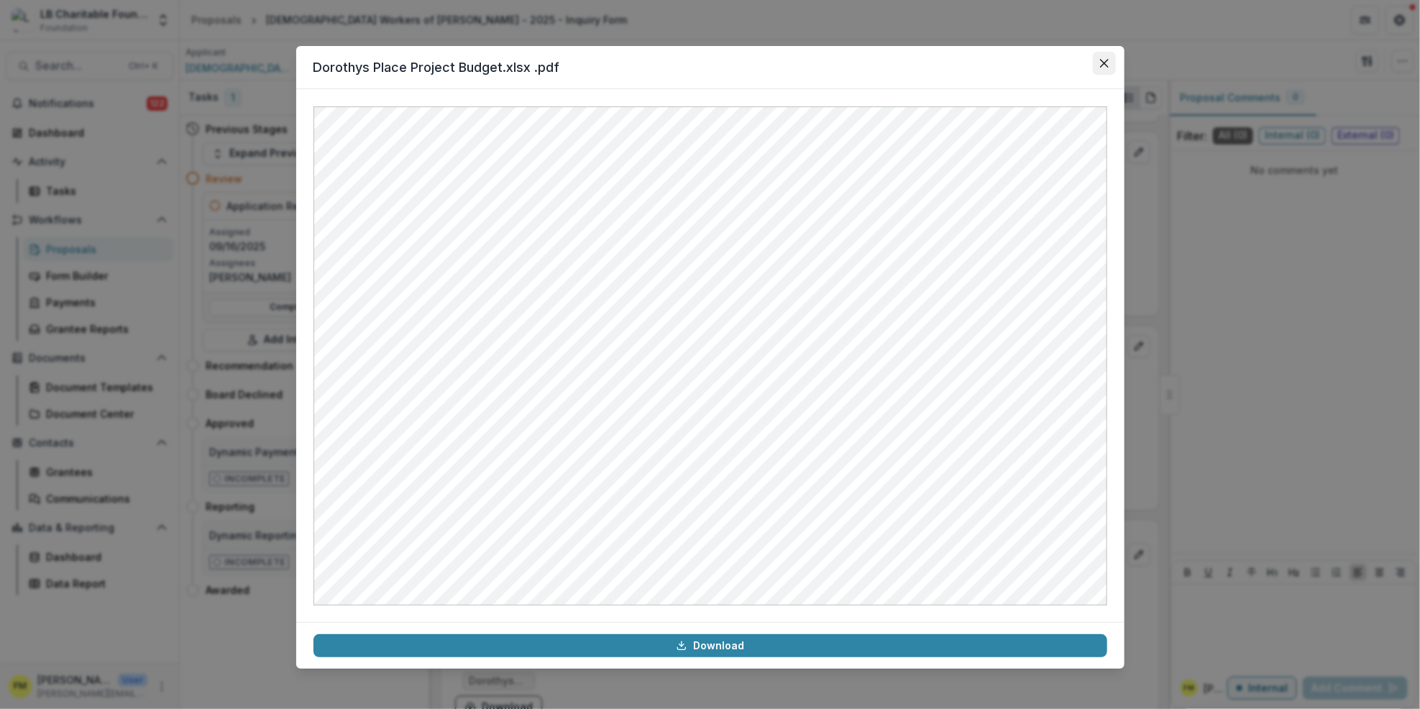
click at [1095, 67] on button "Close" at bounding box center [1104, 63] width 23 height 23
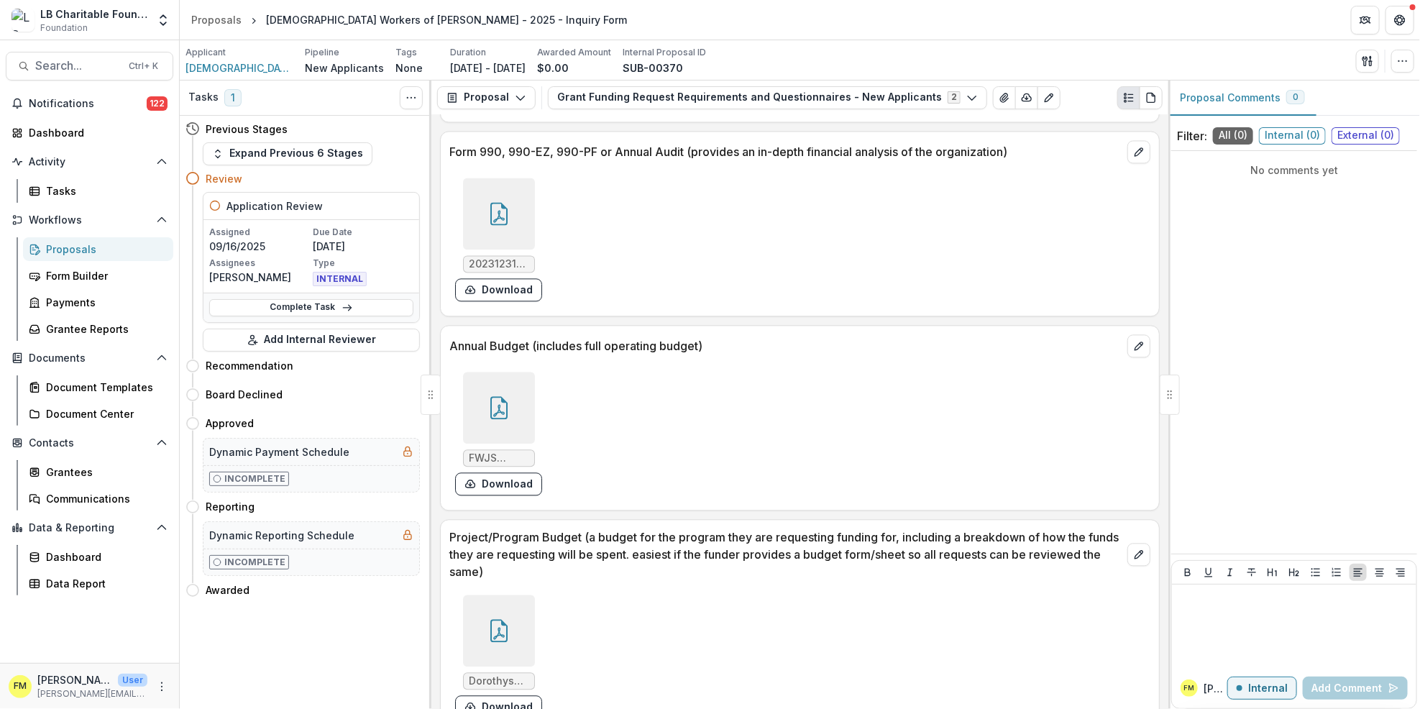
click at [507, 388] on div at bounding box center [499, 408] width 72 height 72
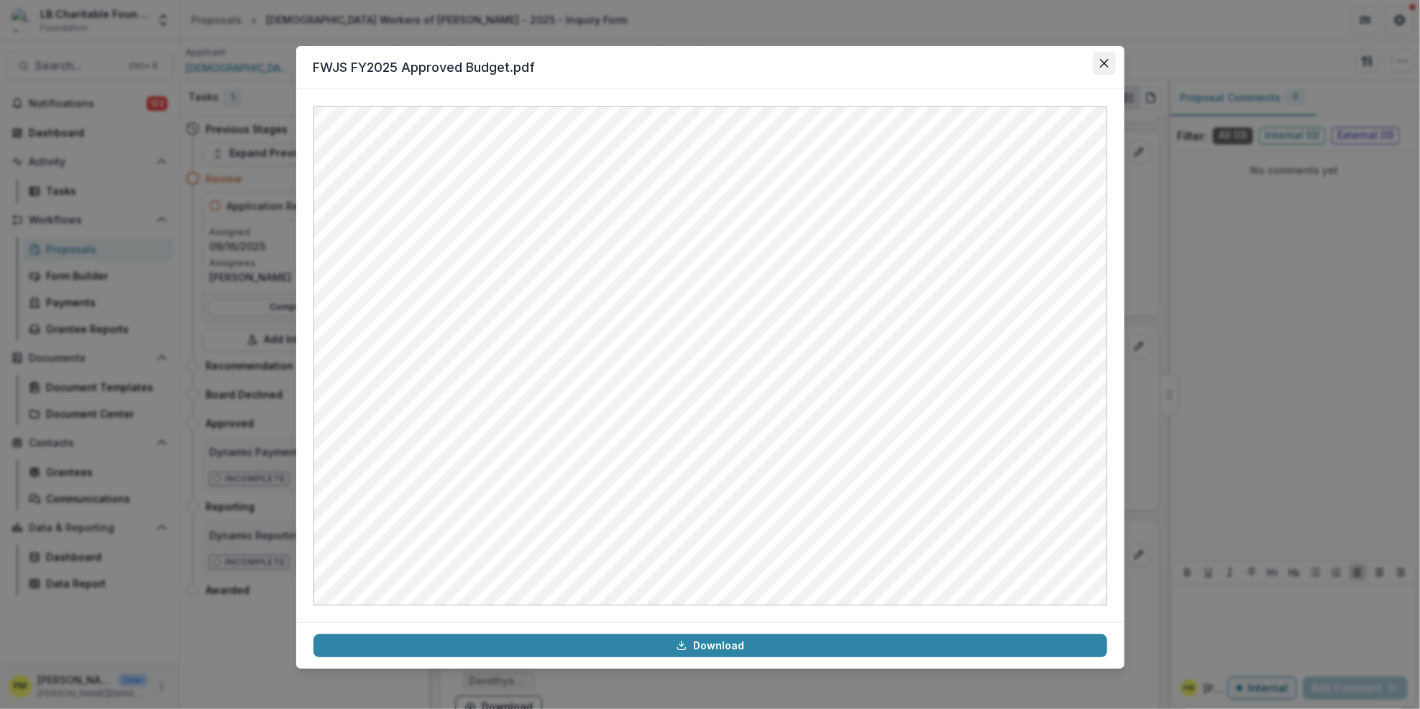
click at [1110, 70] on button "Close" at bounding box center [1104, 63] width 23 height 23
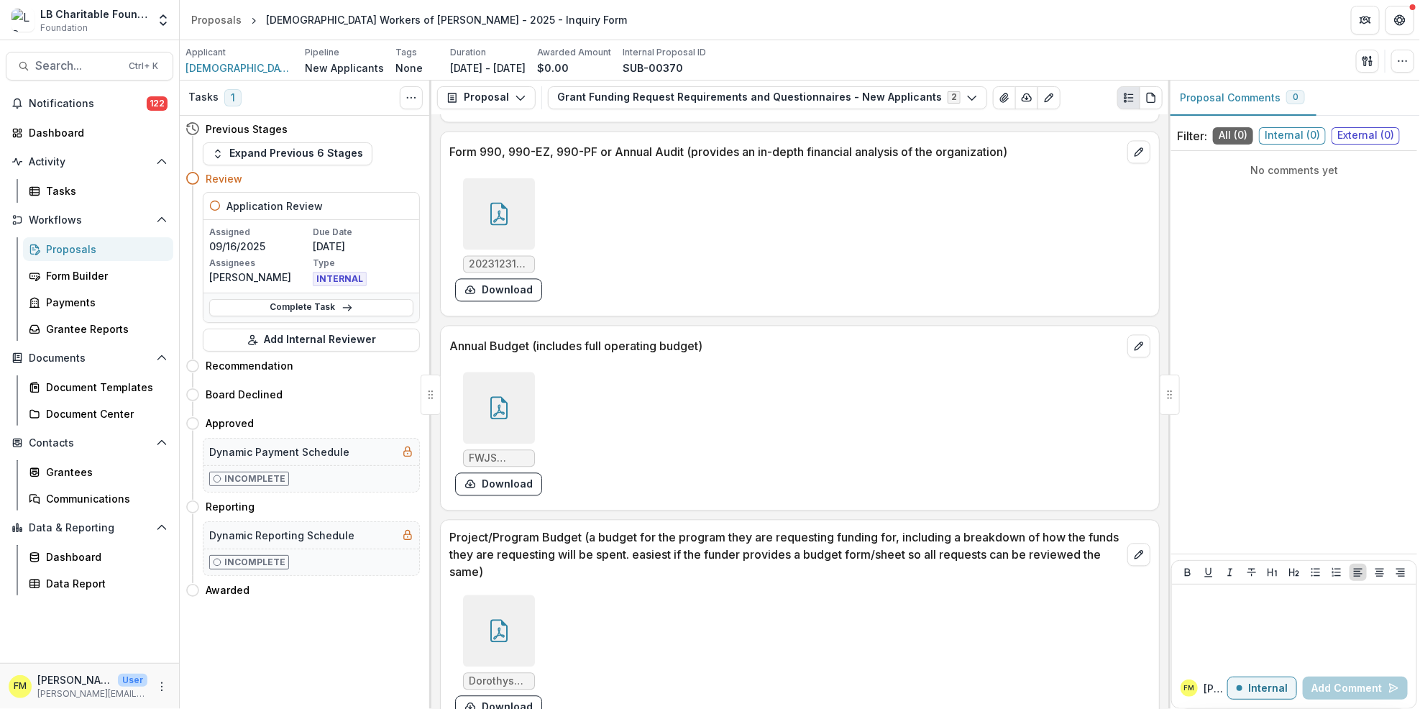
click at [495, 202] on icon at bounding box center [499, 213] width 23 height 23
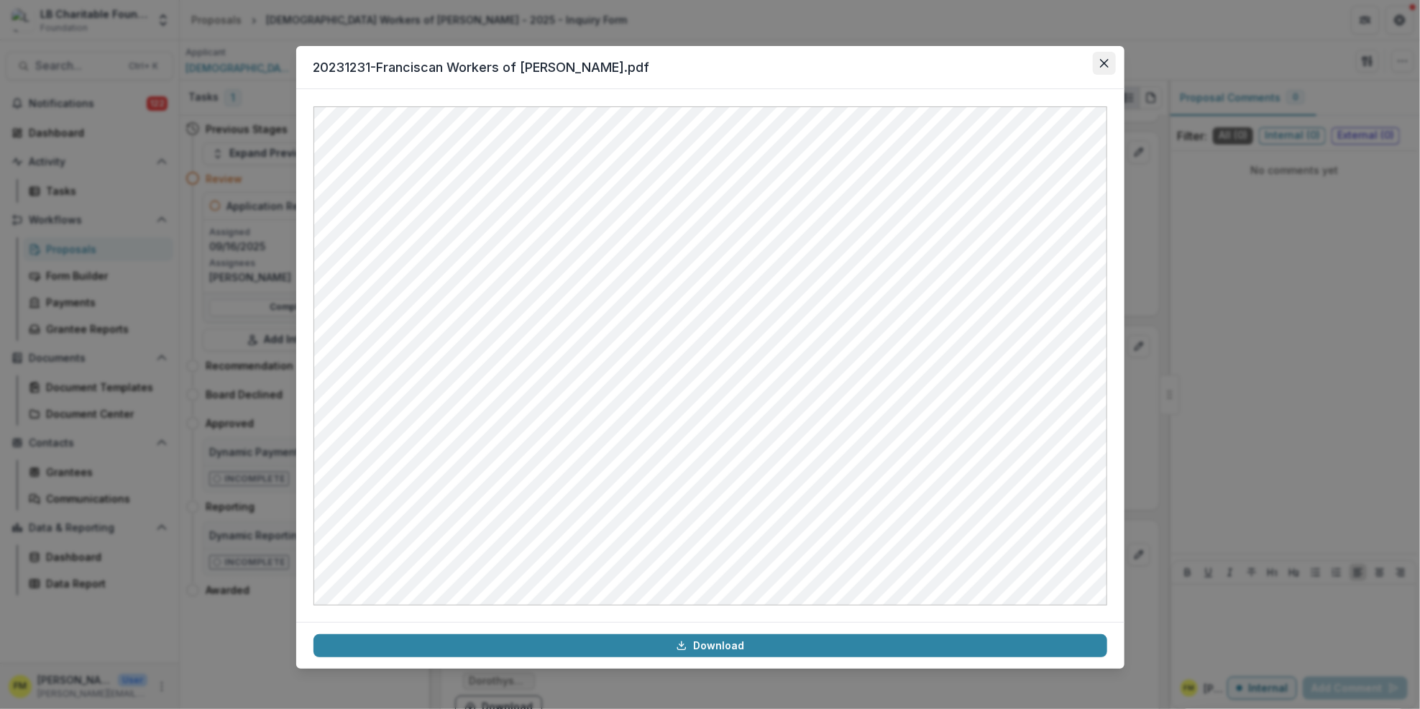
click at [1110, 59] on button "Close" at bounding box center [1104, 63] width 23 height 23
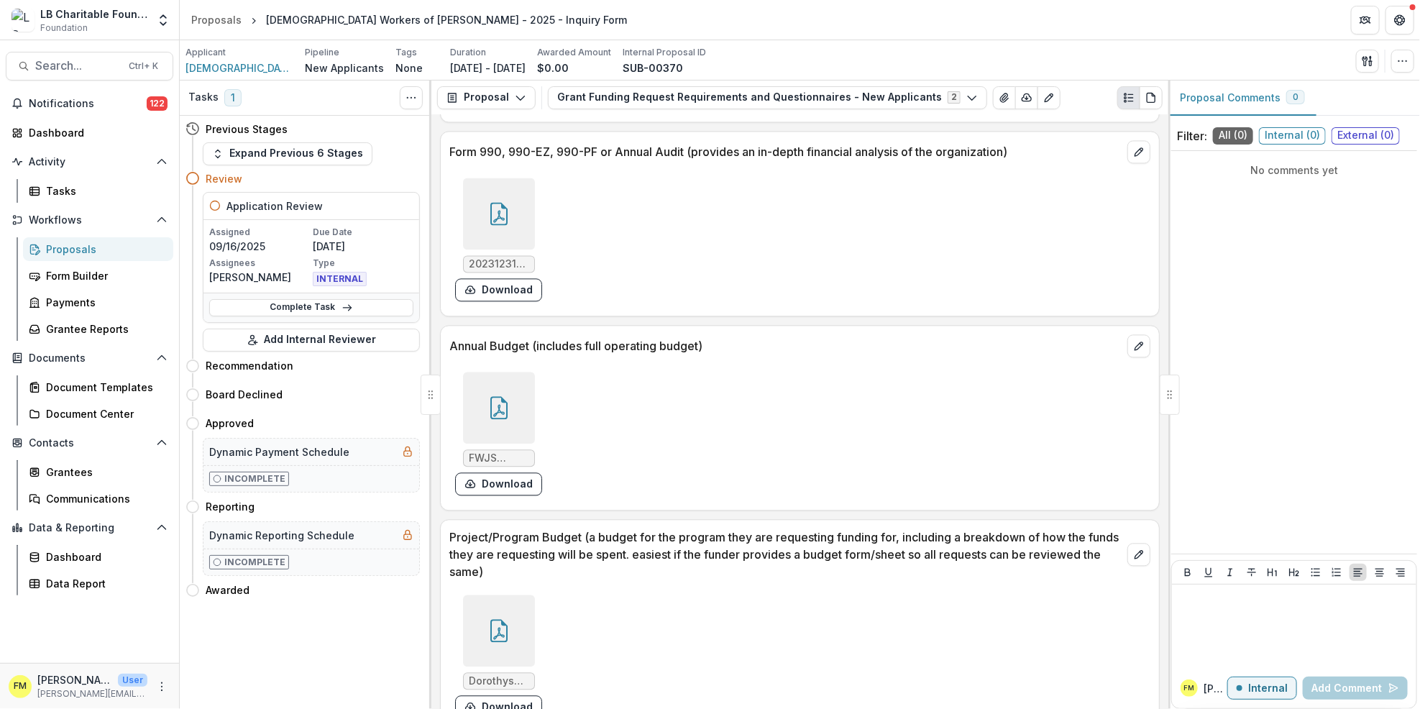
click at [490, 619] on icon at bounding box center [498, 630] width 17 height 23
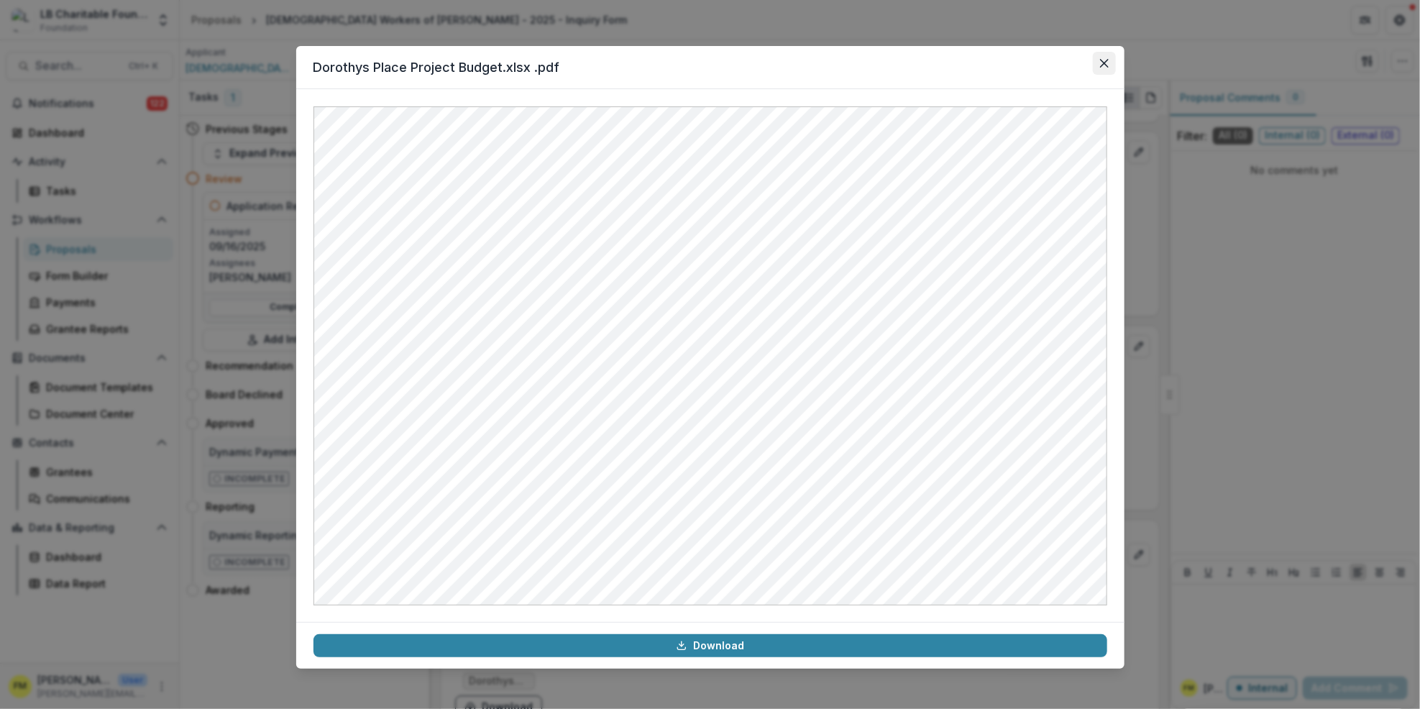
click at [1102, 61] on icon "Close" at bounding box center [1103, 63] width 9 height 9
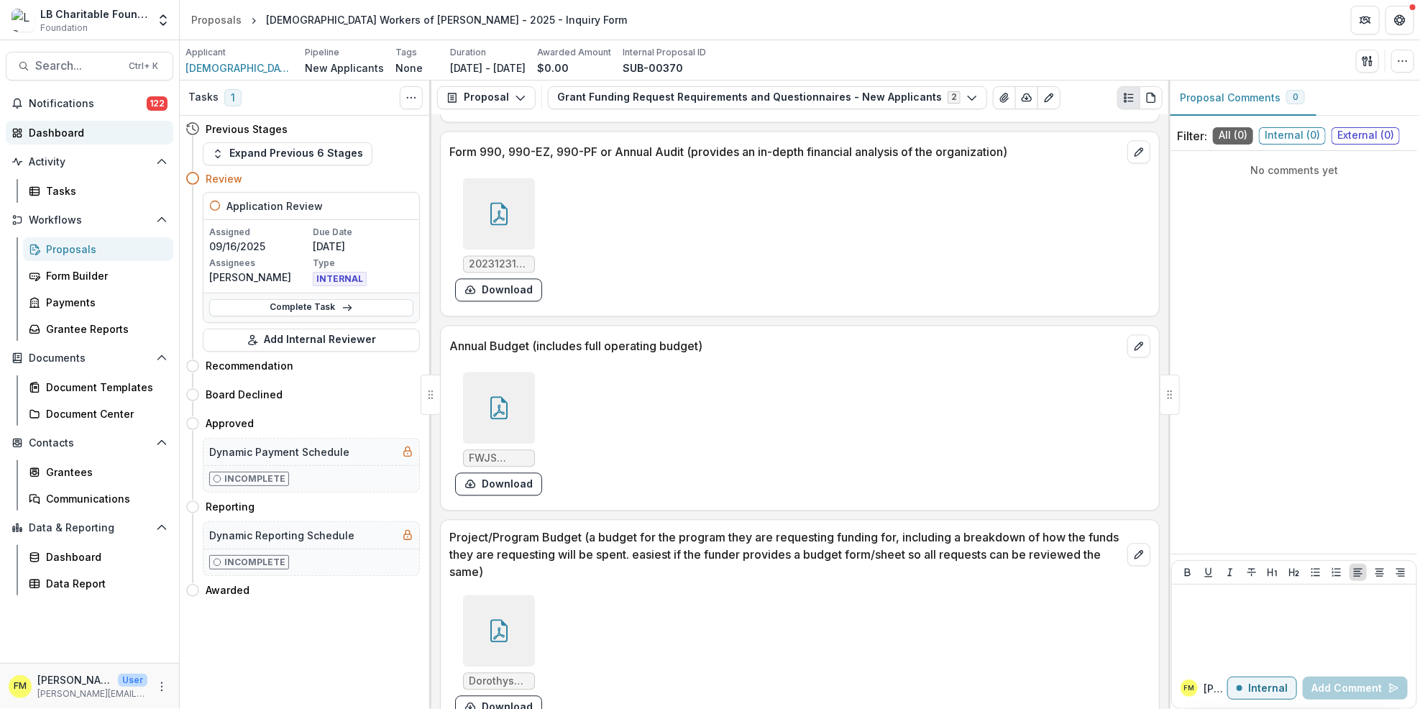
click at [73, 127] on div "Dashboard" at bounding box center [95, 132] width 133 height 15
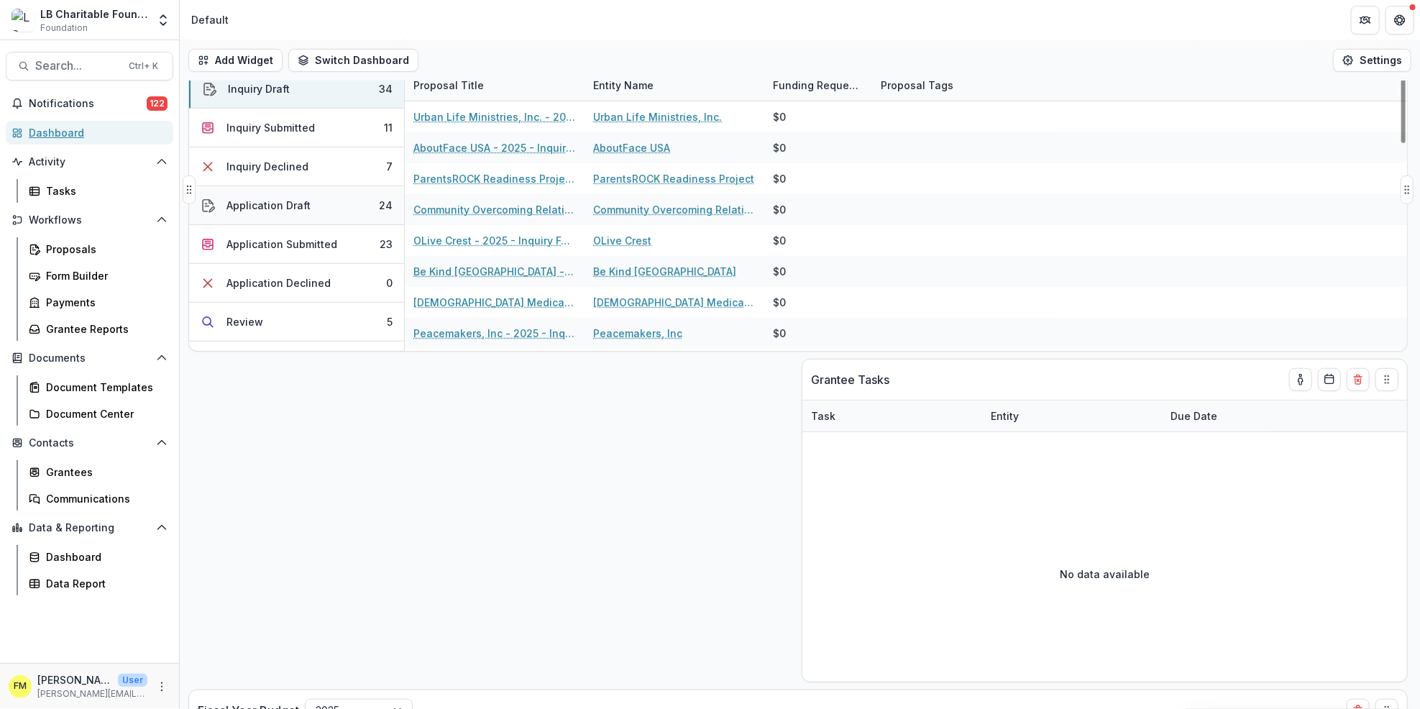
scroll to position [96, 0]
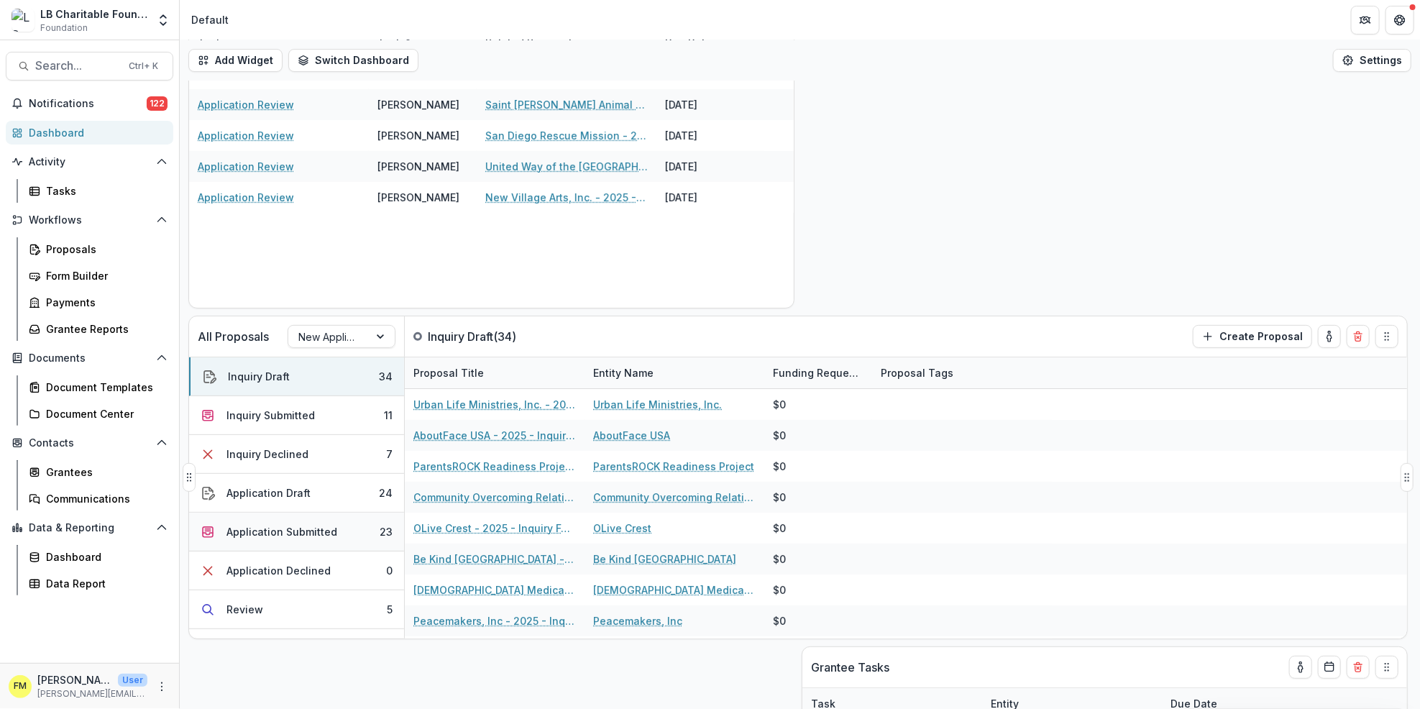
click at [371, 536] on button "Application Submitted 23" at bounding box center [296, 532] width 215 height 39
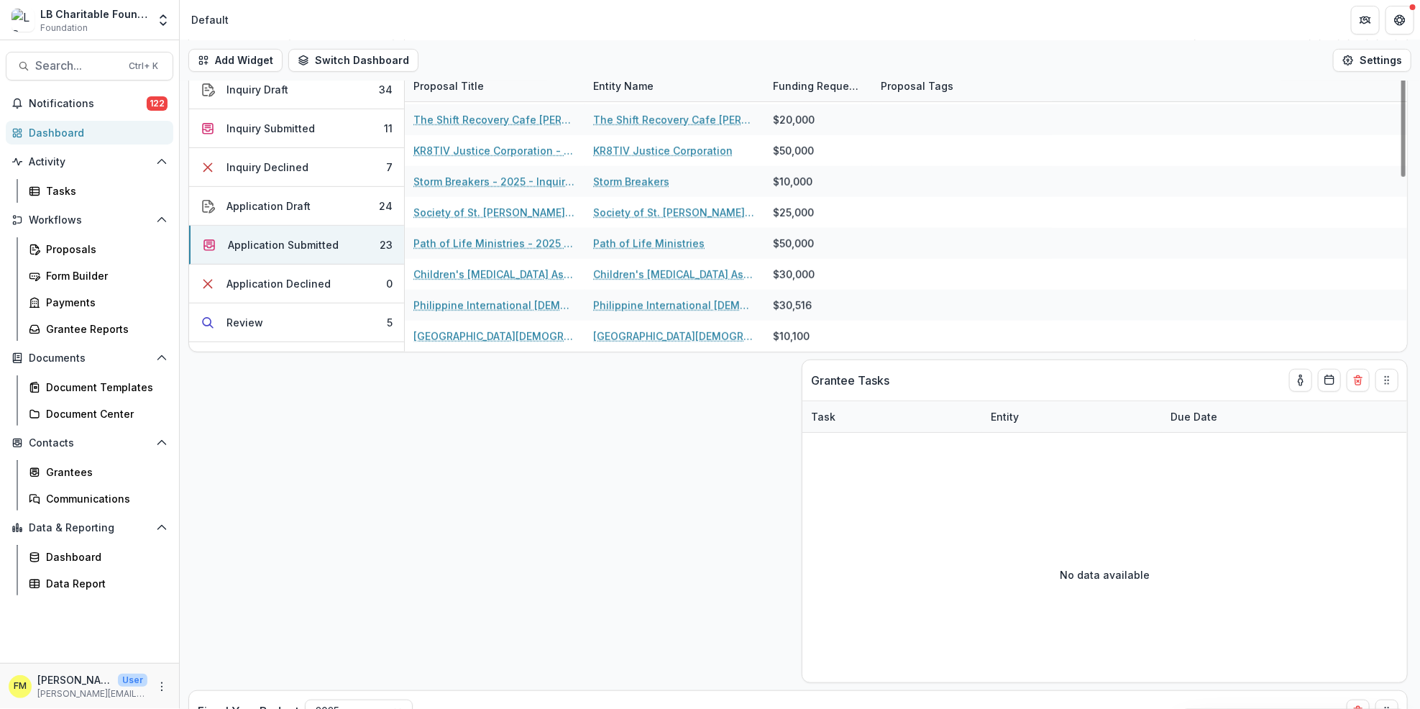
scroll to position [383, 0]
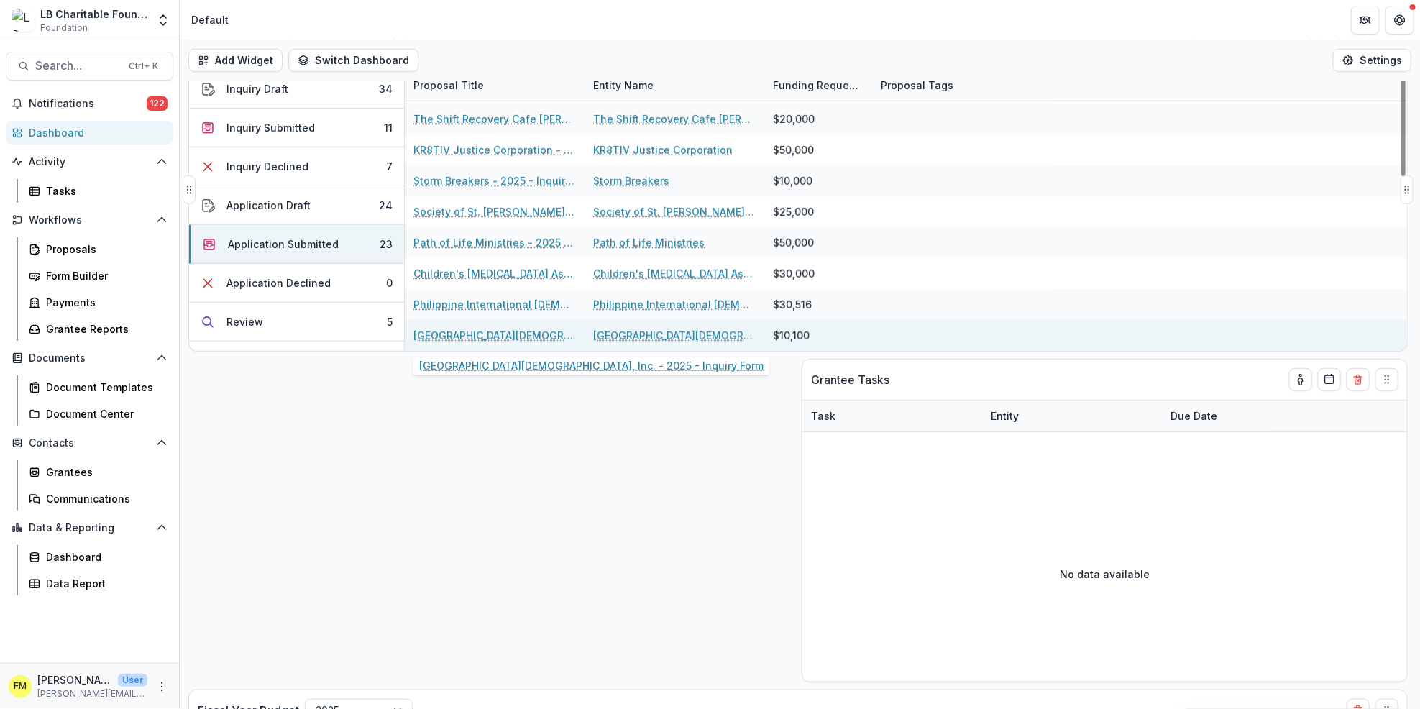
click at [506, 329] on link "[GEOGRAPHIC_DATA][DEMOGRAPHIC_DATA], Inc. - 2025 - Inquiry Form" at bounding box center [494, 335] width 163 height 15
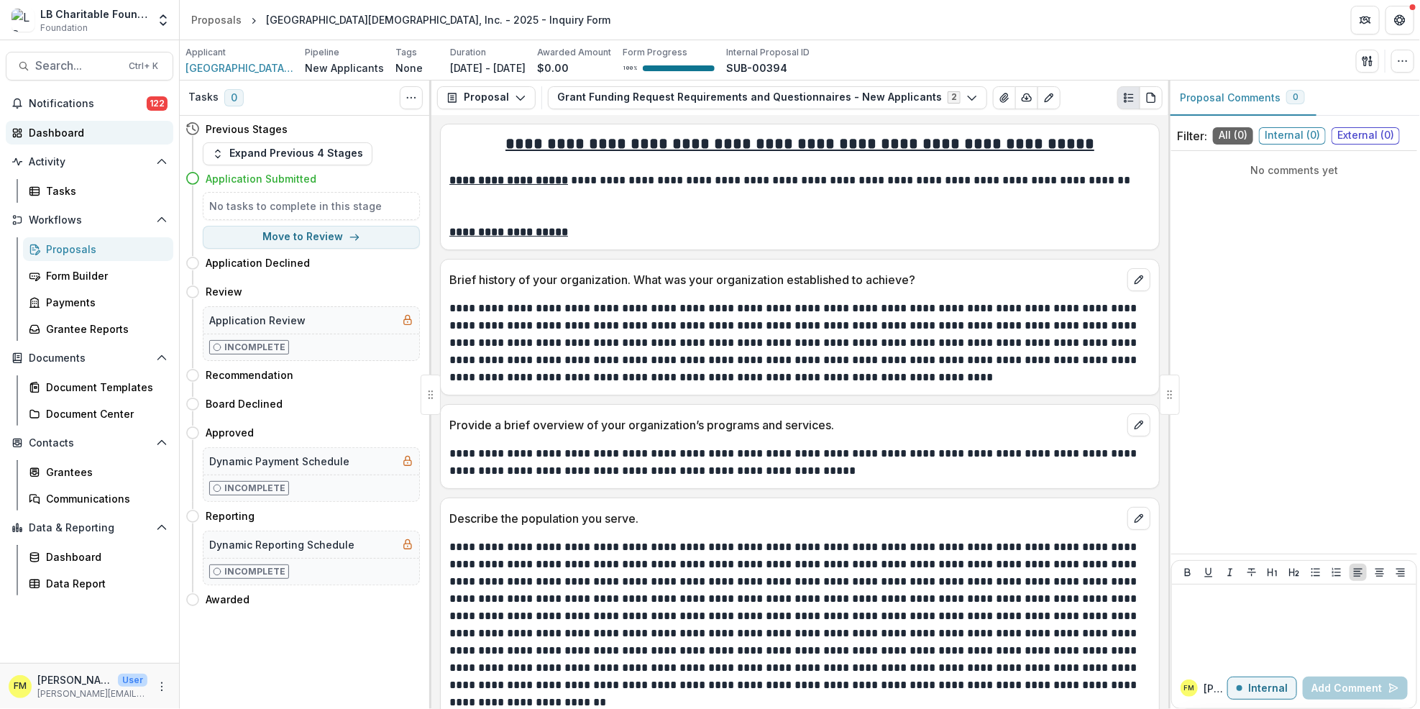
click at [108, 121] on link "Dashboard" at bounding box center [90, 133] width 168 height 24
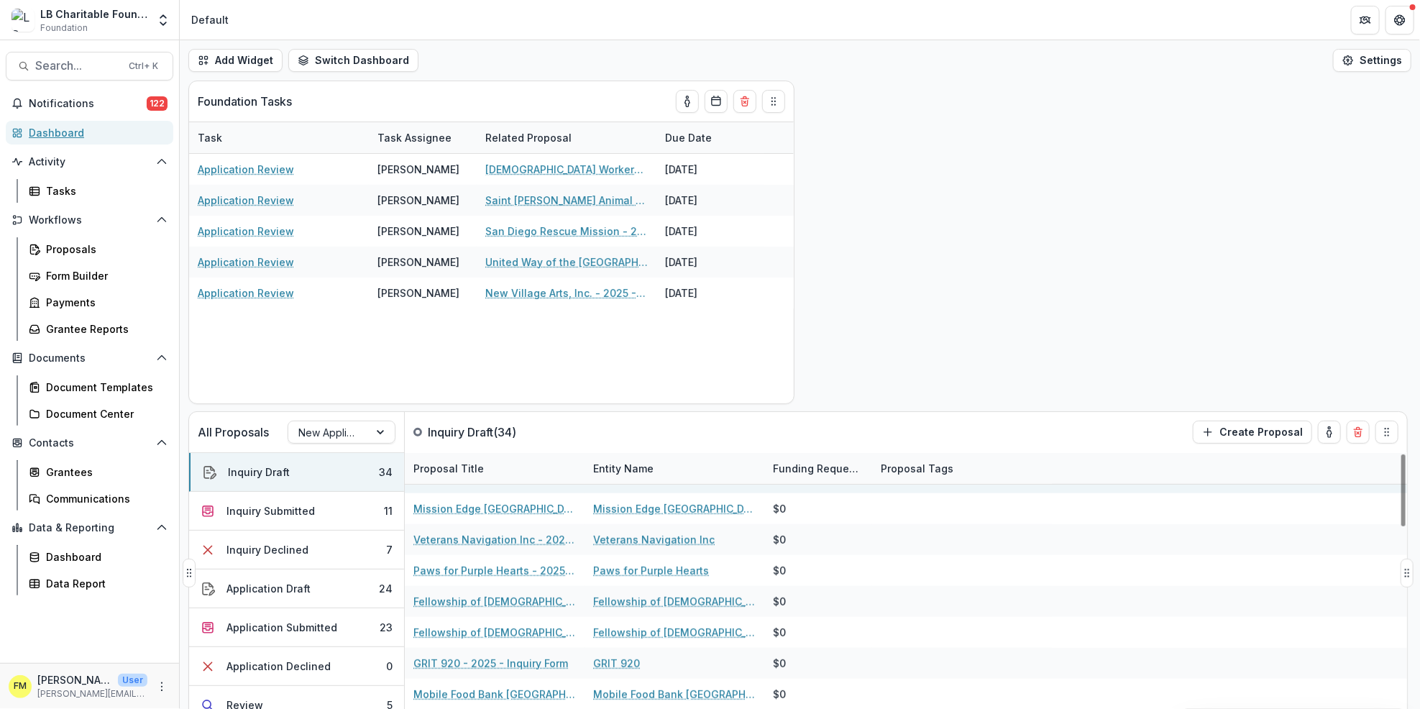
scroll to position [575, 0]
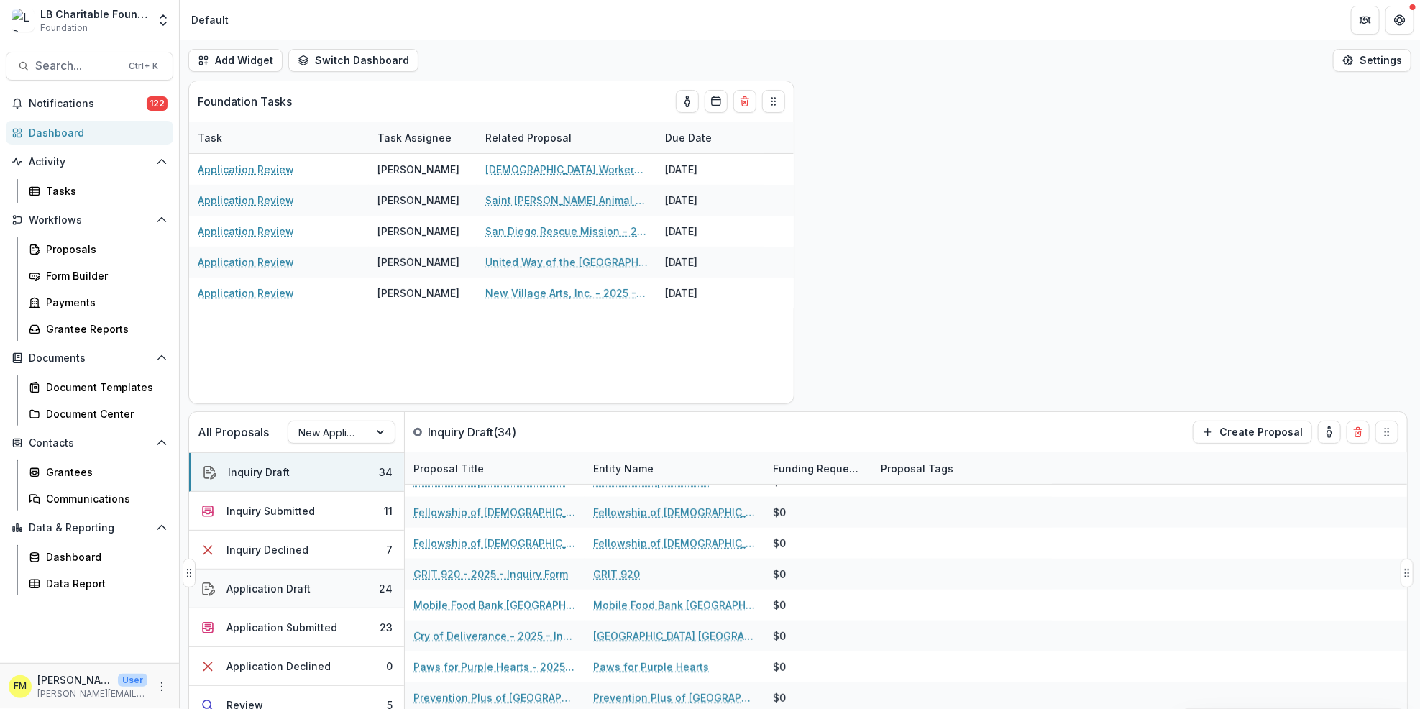
click at [359, 588] on button "Application Draft 24" at bounding box center [296, 589] width 215 height 39
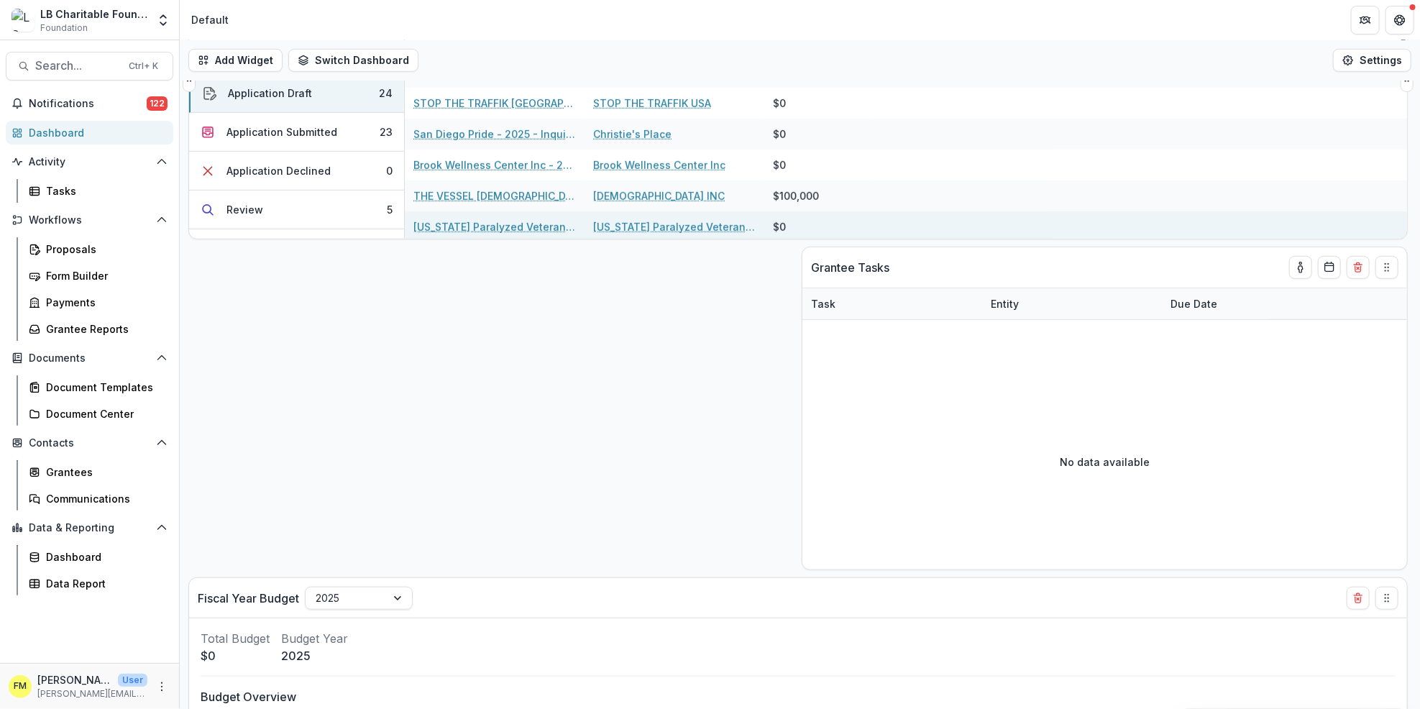
scroll to position [492, 0]
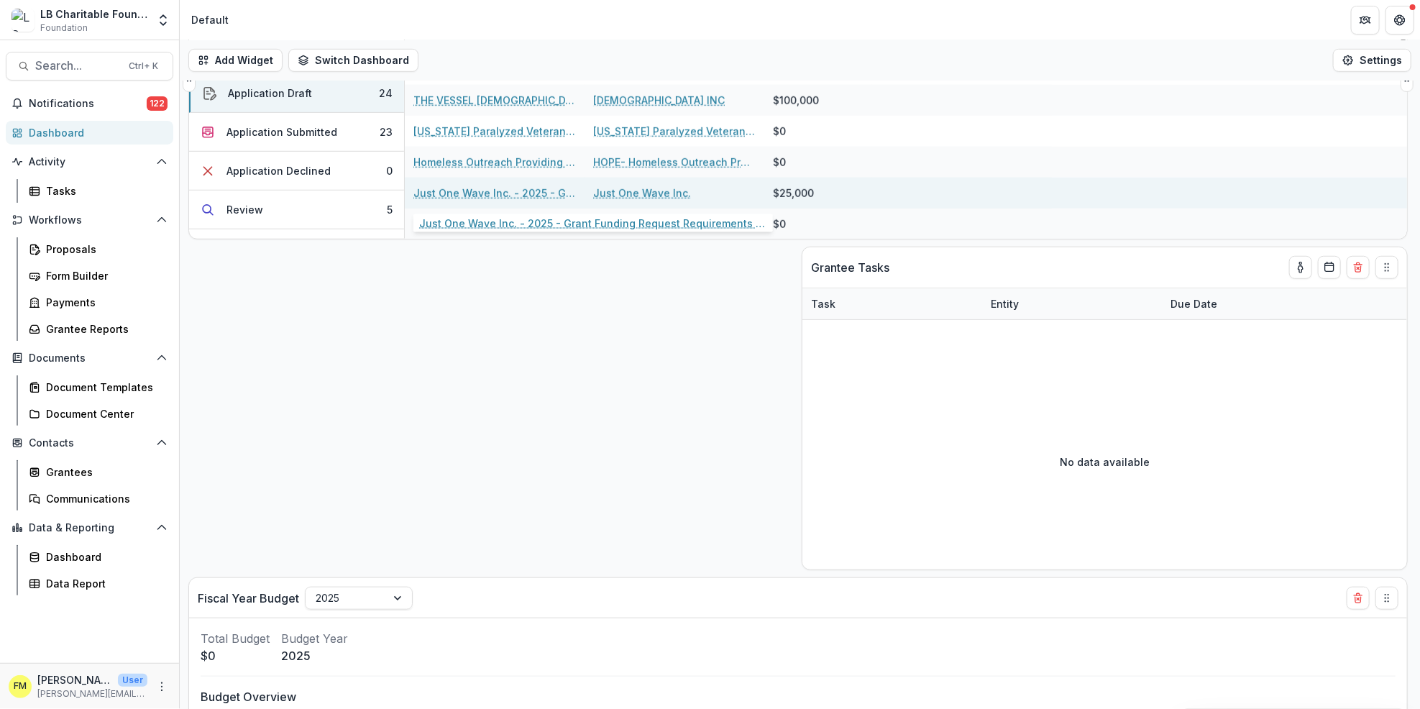
click at [535, 186] on link "Just One Wave Inc. - 2025 - Grant Funding Request Requirements and Questionnair…" at bounding box center [494, 193] width 163 height 15
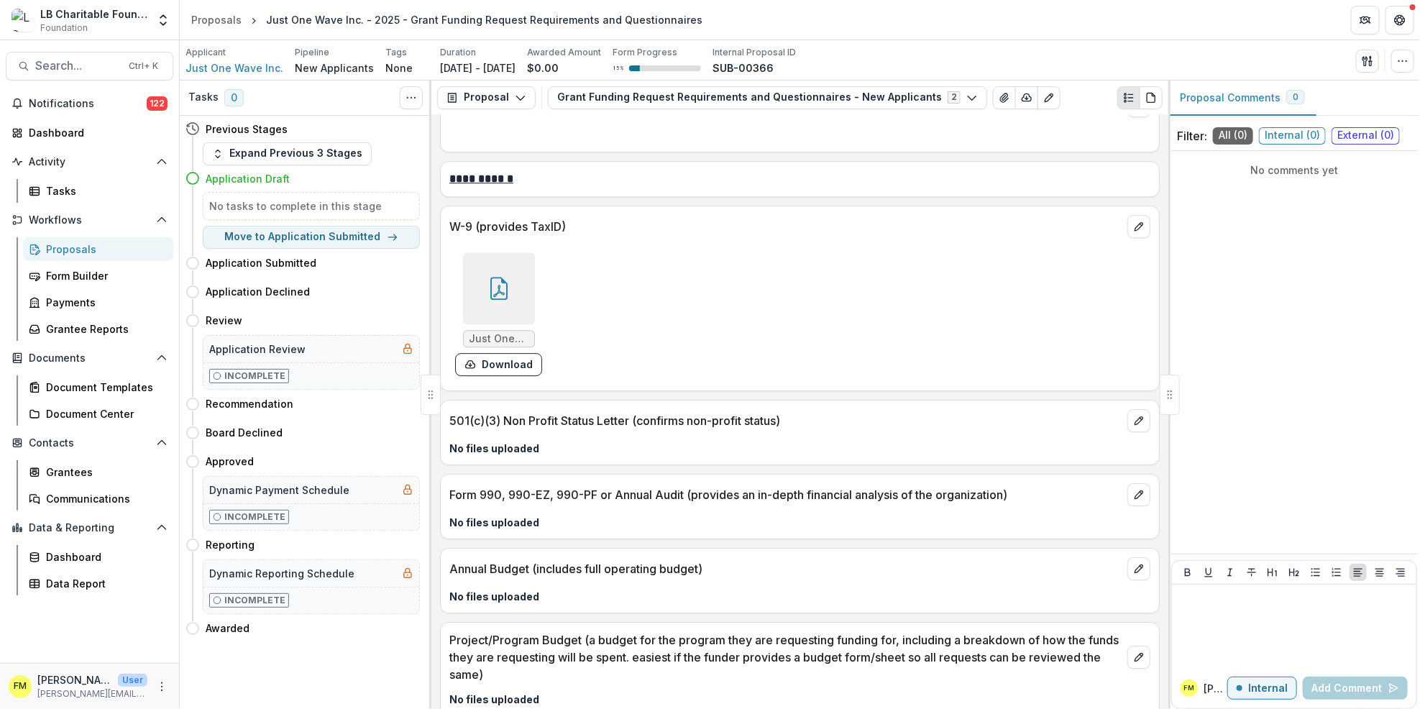
scroll to position [2399, 0]
